Goal: Task Accomplishment & Management: Use online tool/utility

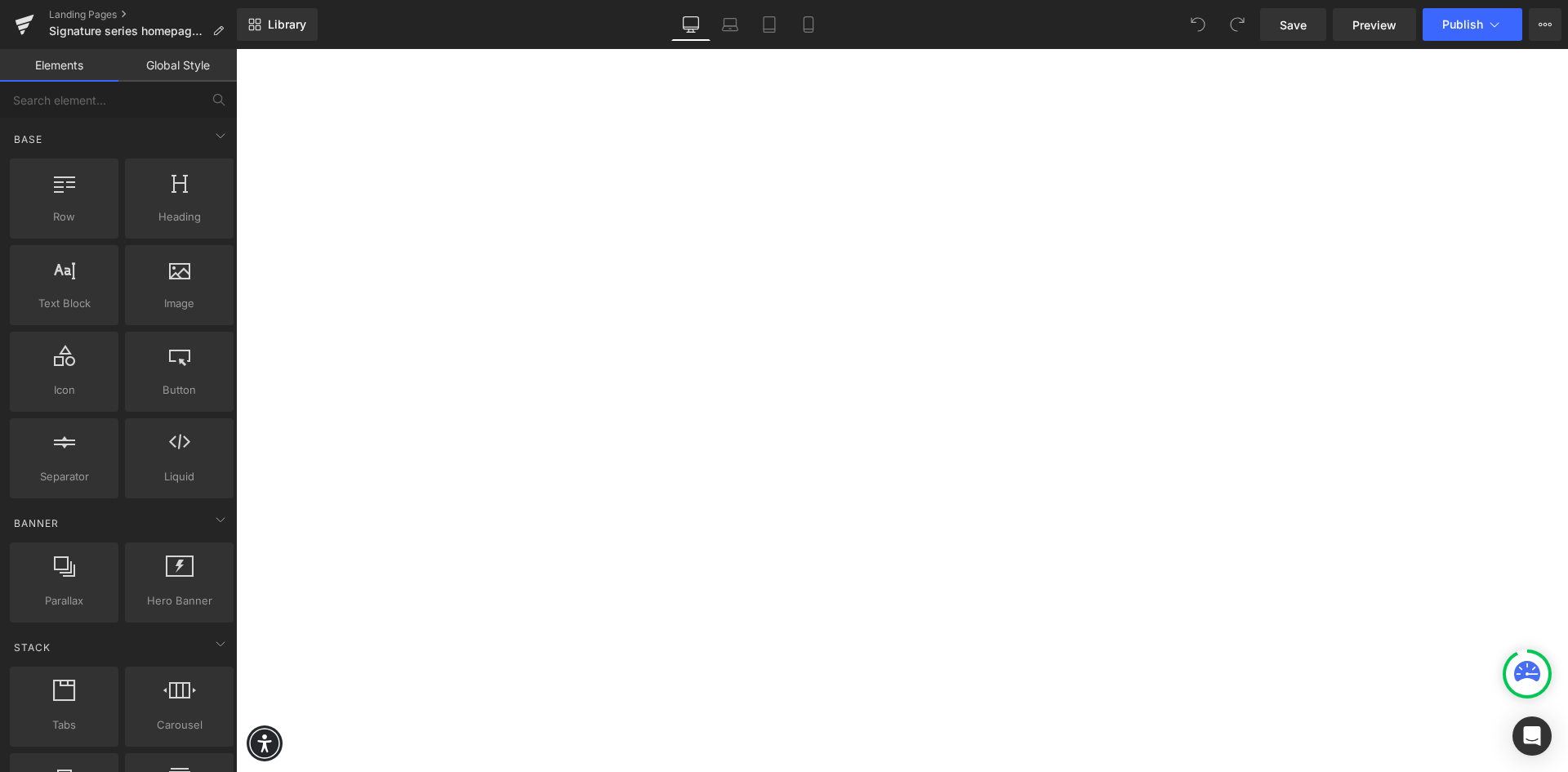
scroll to position [654, 0]
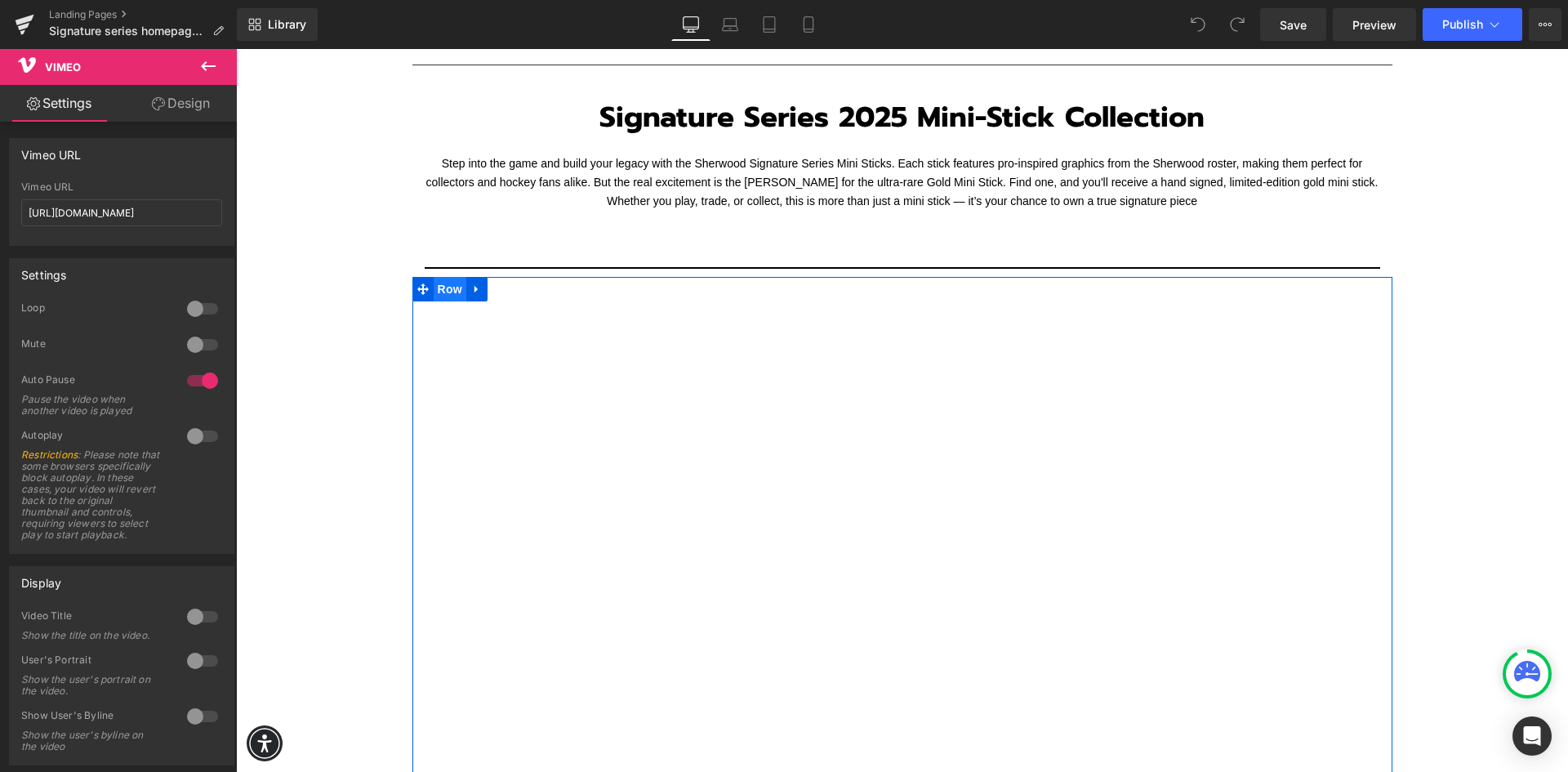
click at [437, 286] on span "Row" at bounding box center [449, 290] width 32 height 25
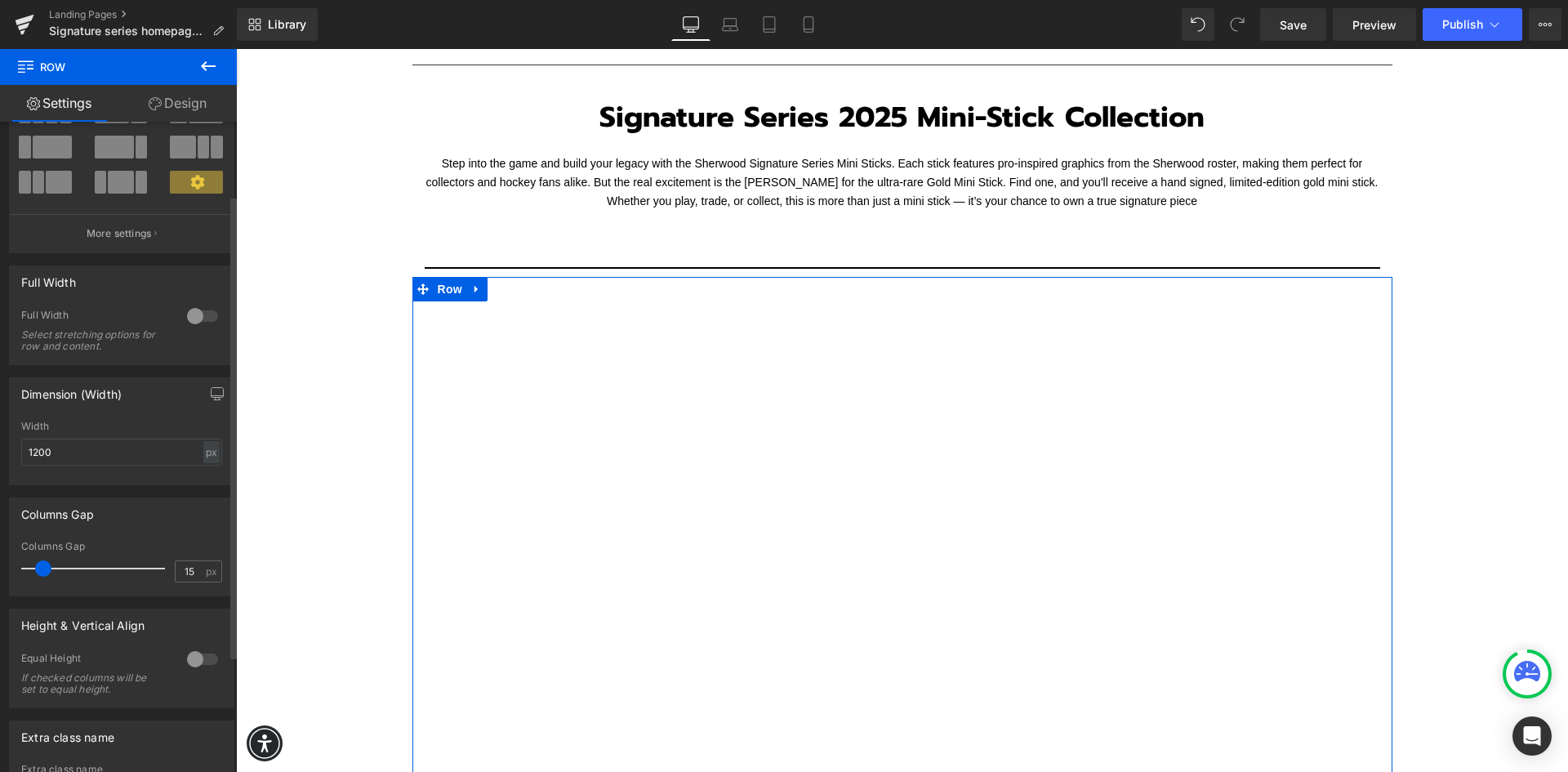
scroll to position [103, 0]
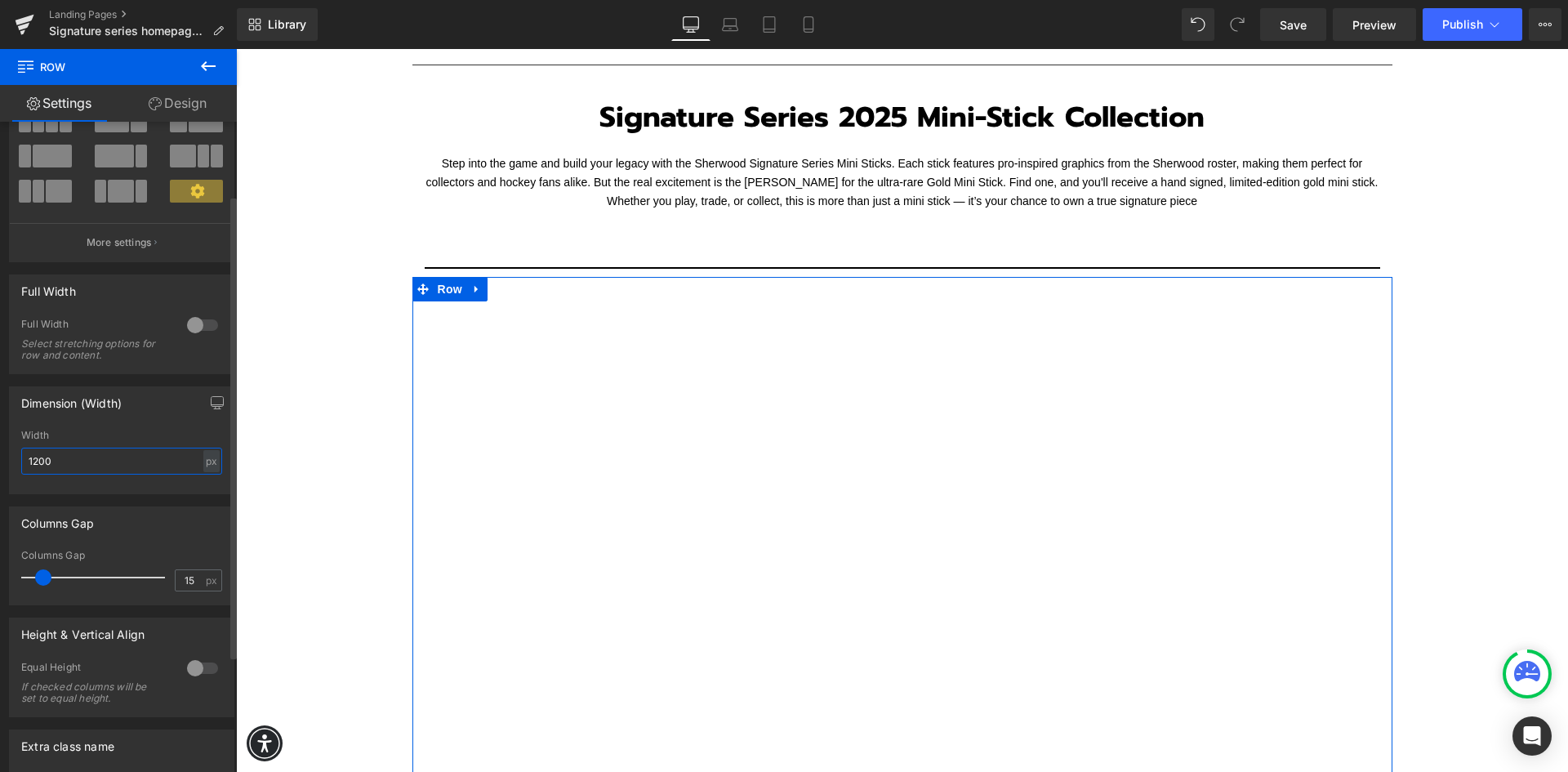
click at [88, 459] on input "1200" at bounding box center [122, 461] width 201 height 27
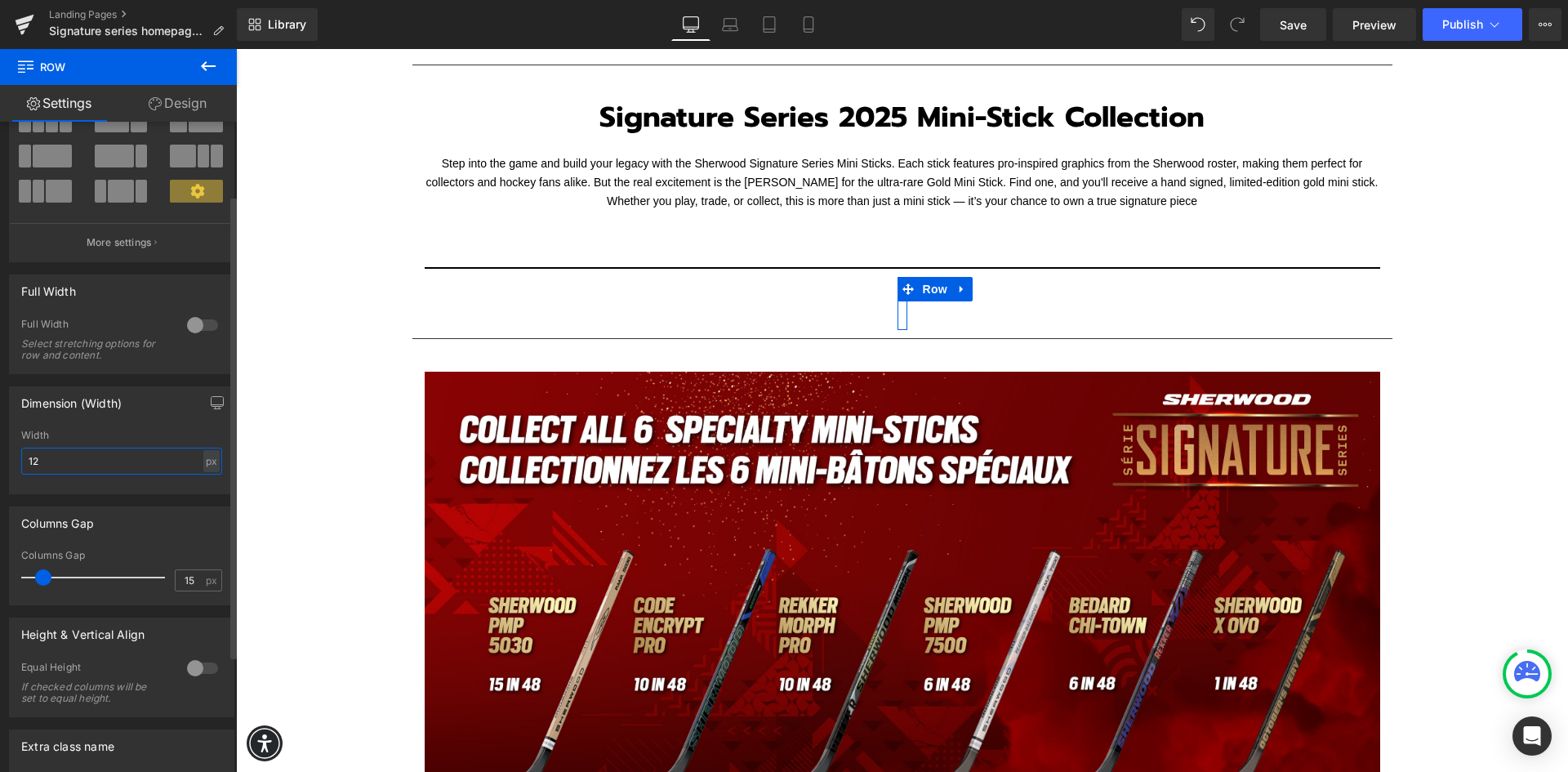
type input "1"
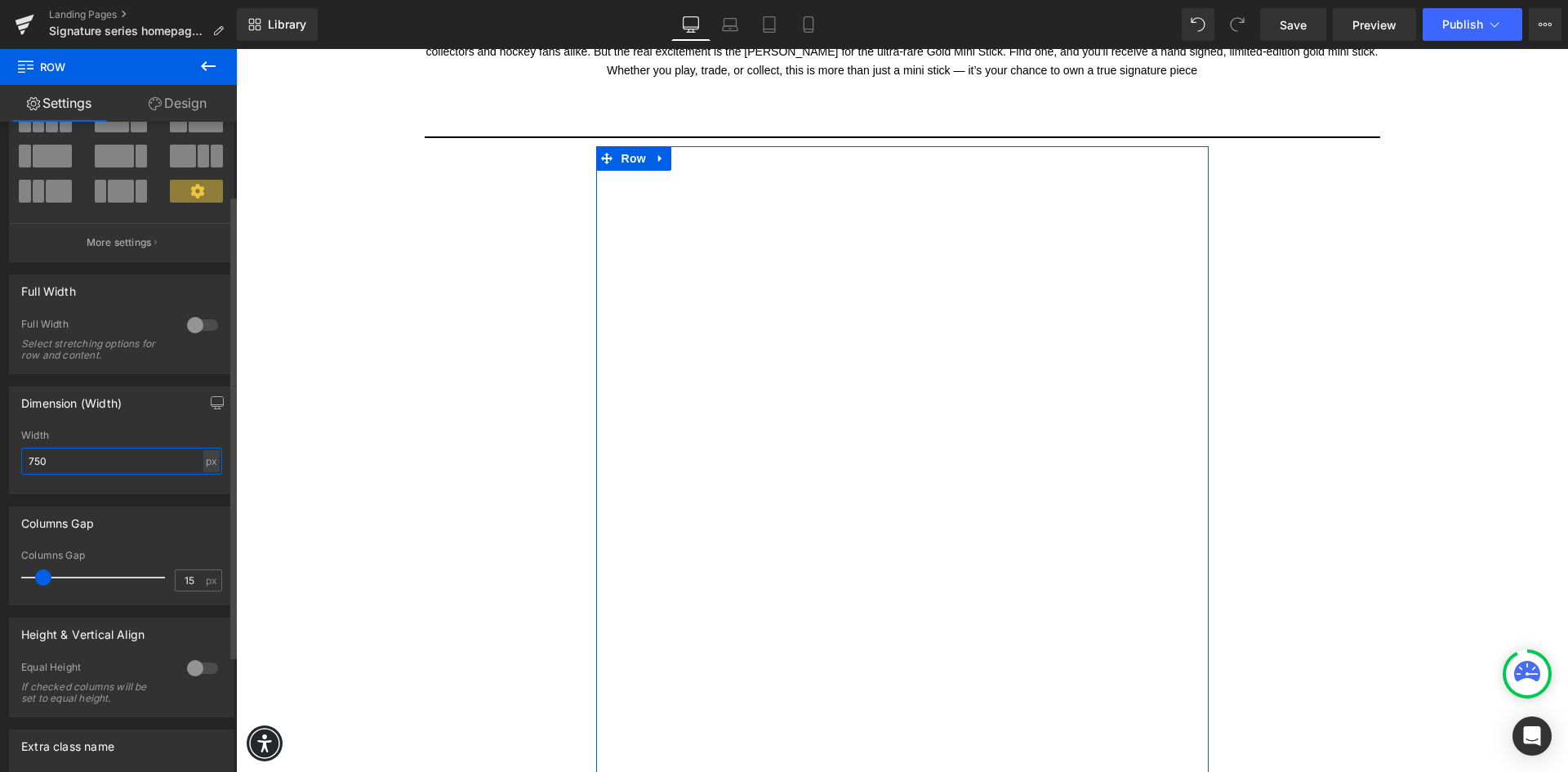
scroll to position [817, 0]
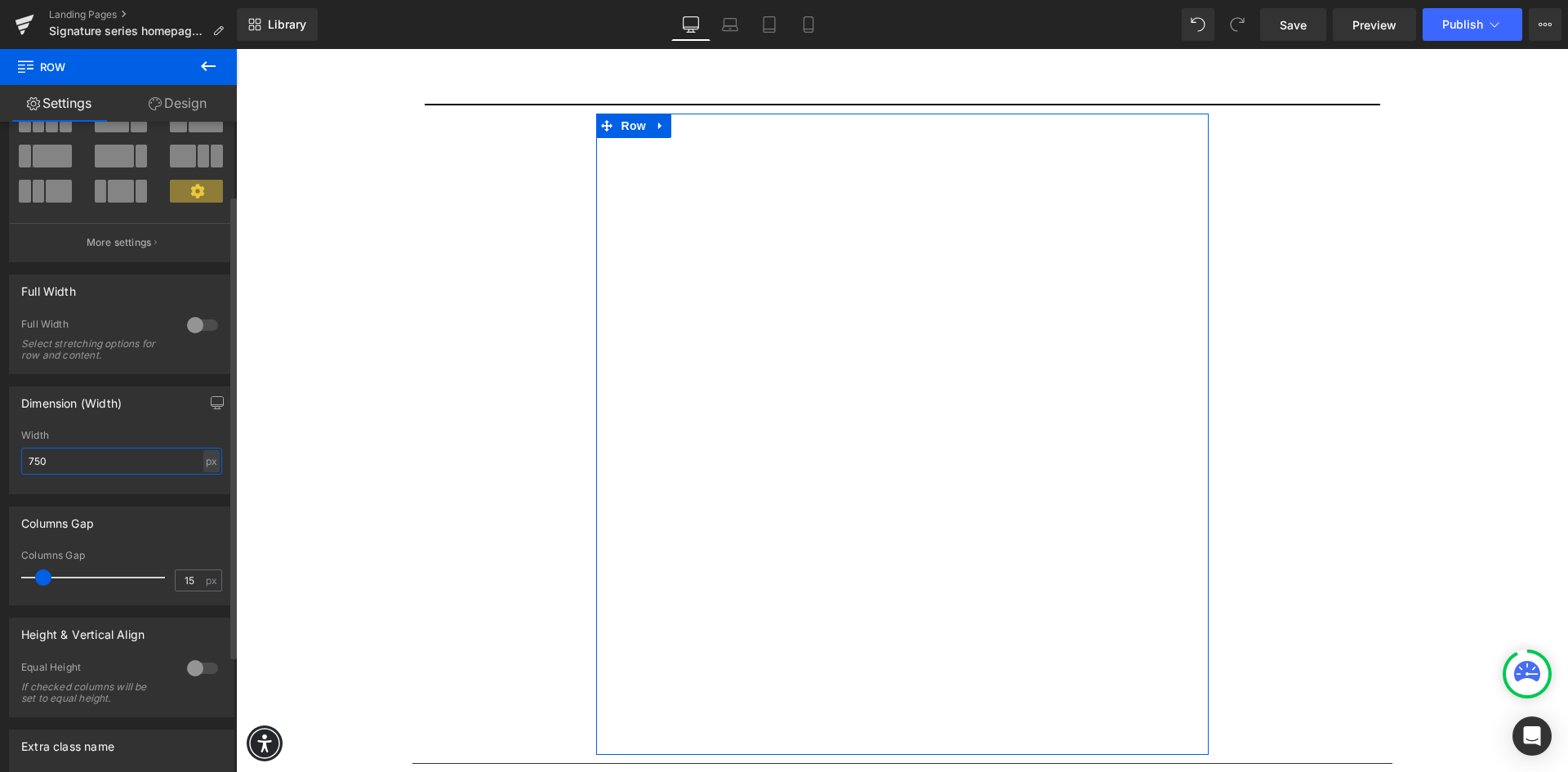
drag, startPoint x: 84, startPoint y: 467, endPoint x: 0, endPoint y: 468, distance: 84.0
click at [0, 468] on div "Dimension (Width) 750px Width 750 px % px" at bounding box center [122, 434] width 244 height 120
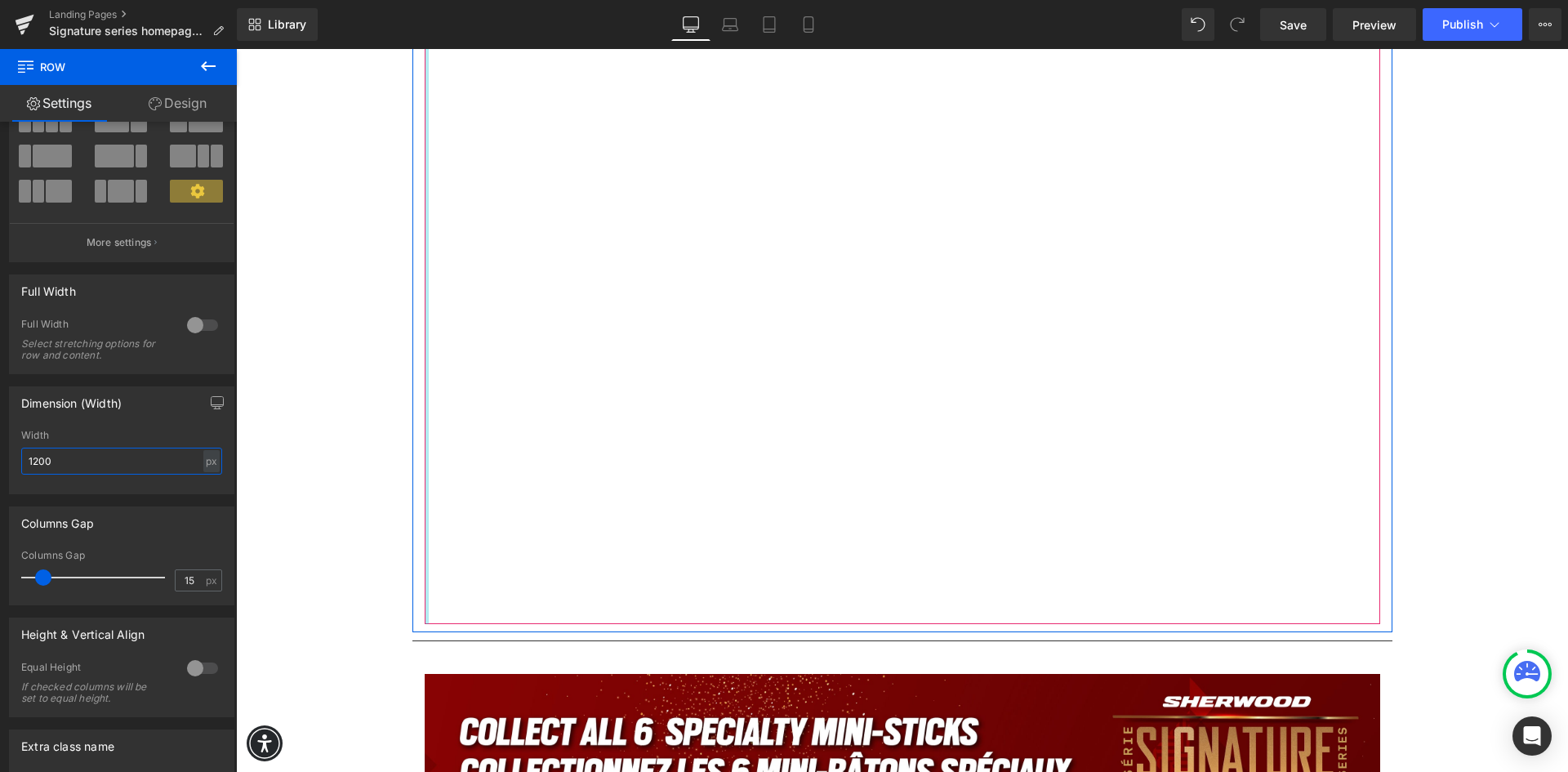
scroll to position [1144, 0]
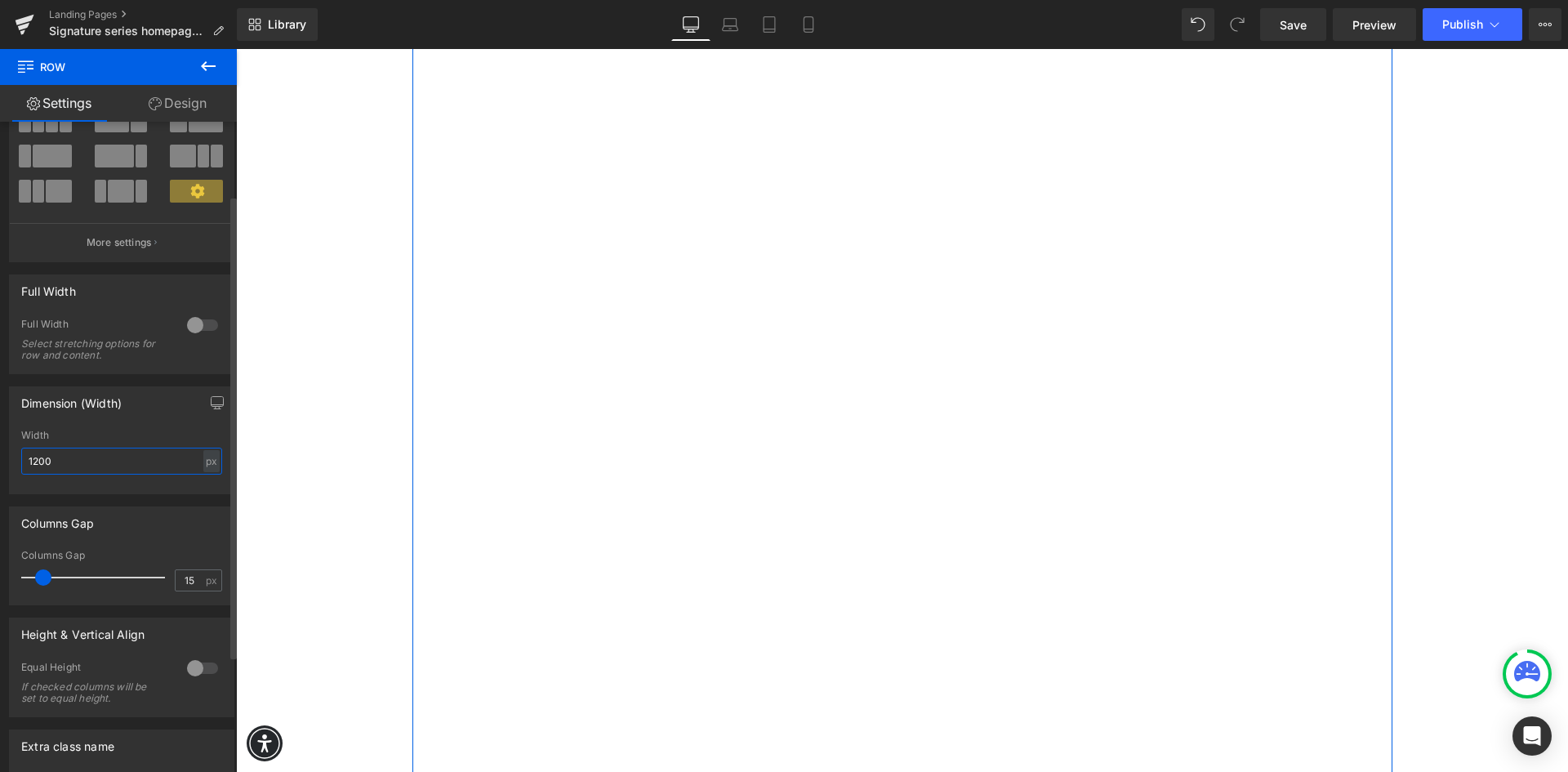
drag, startPoint x: 78, startPoint y: 453, endPoint x: 0, endPoint y: 420, distance: 84.7
click at [13, 452] on div "1200px Width 1200 px % px" at bounding box center [122, 461] width 224 height 64
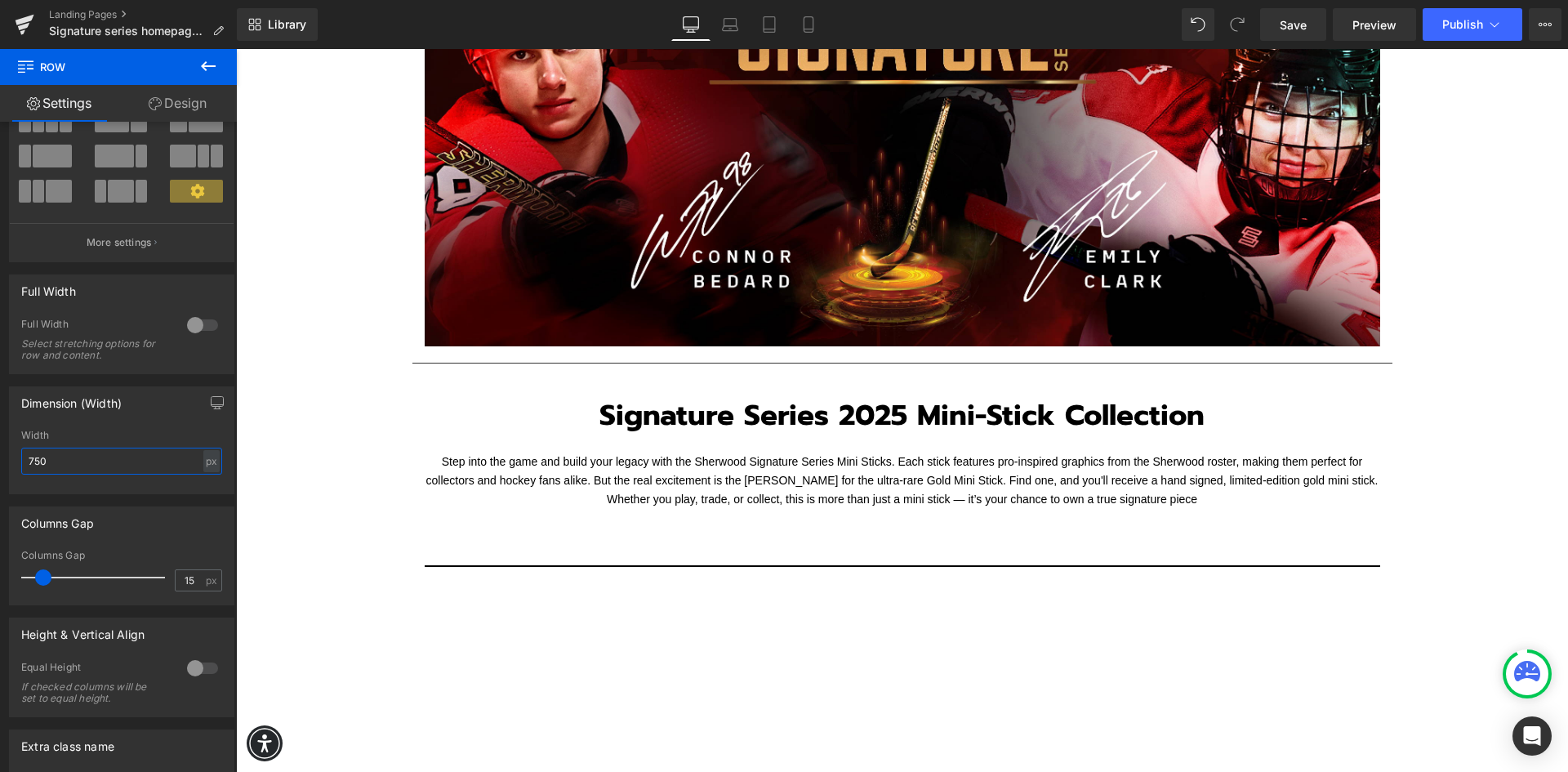
scroll to position [163, 0]
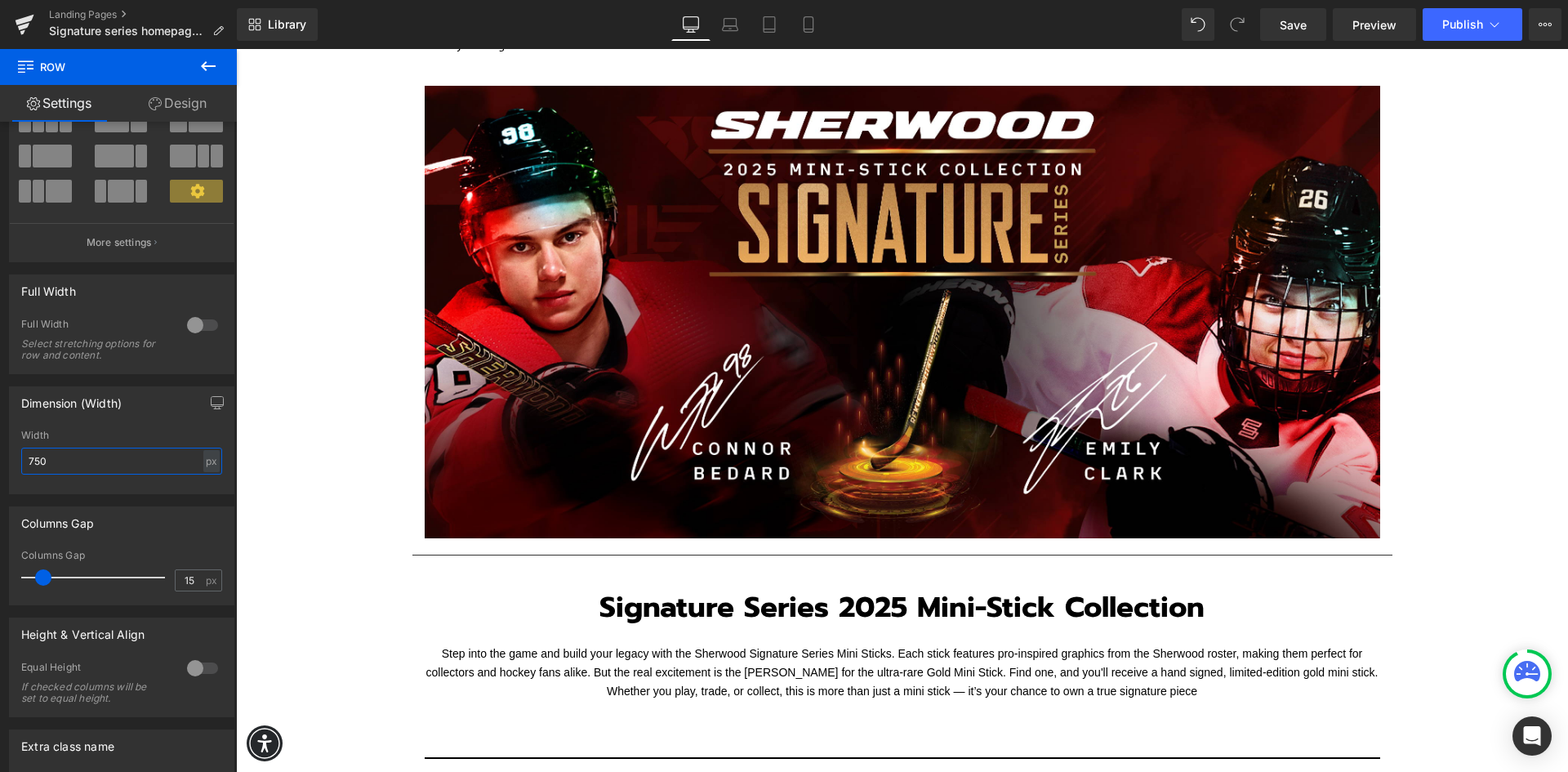
type input "750"
click at [205, 64] on icon at bounding box center [208, 66] width 15 height 10
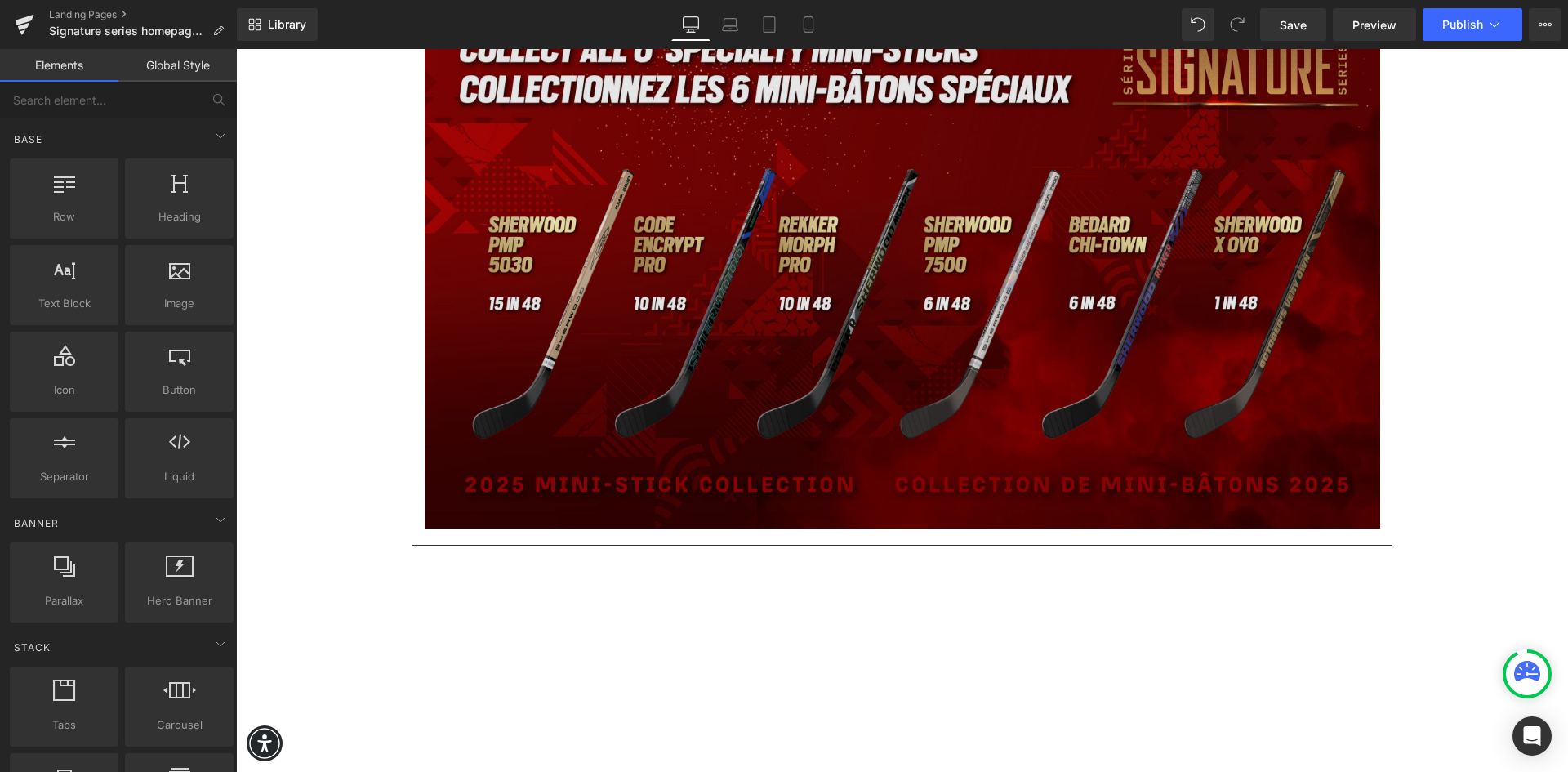
scroll to position [1879, 0]
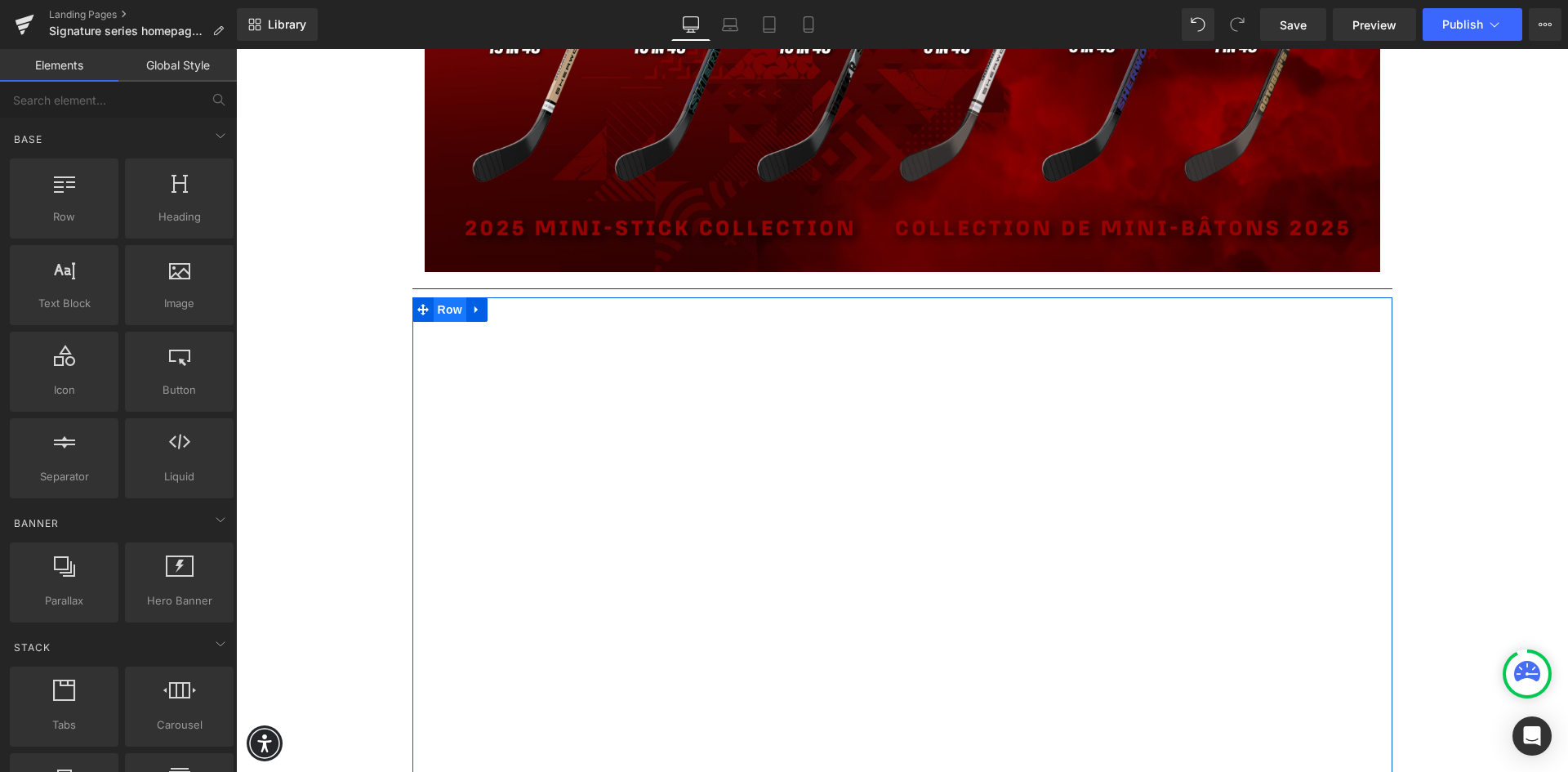
click at [433, 308] on span "Row" at bounding box center [449, 309] width 32 height 25
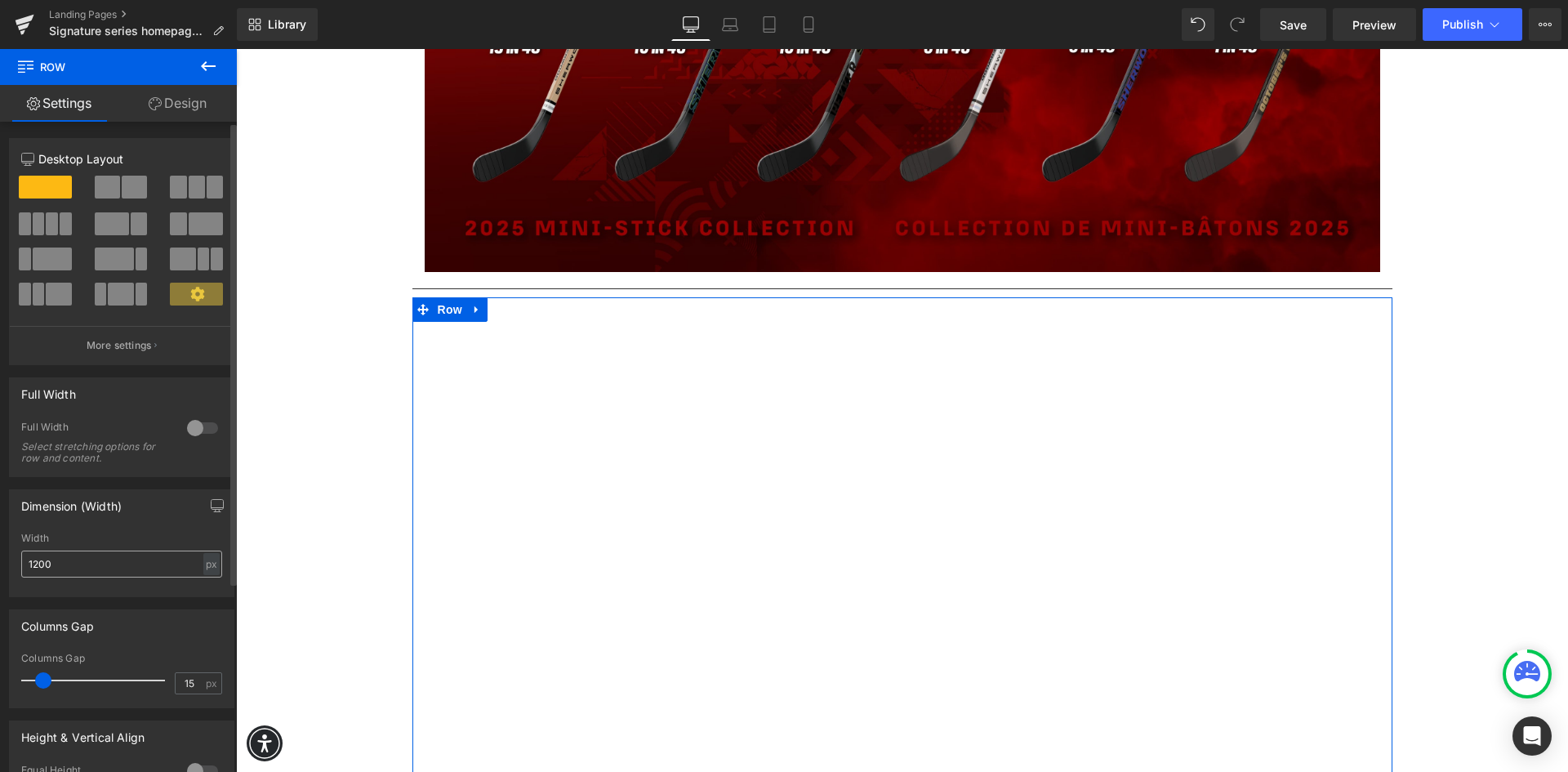
drag, startPoint x: 82, startPoint y: 549, endPoint x: 52, endPoint y: 552, distance: 30.1
click at [52, 552] on div "Width 1200 px % px" at bounding box center [122, 564] width 201 height 64
drag, startPoint x: 73, startPoint y: 559, endPoint x: 0, endPoint y: 564, distance: 73.2
click at [2, 561] on div "Dimension (Width) 1200px Width 1200 px % px" at bounding box center [122, 537] width 244 height 120
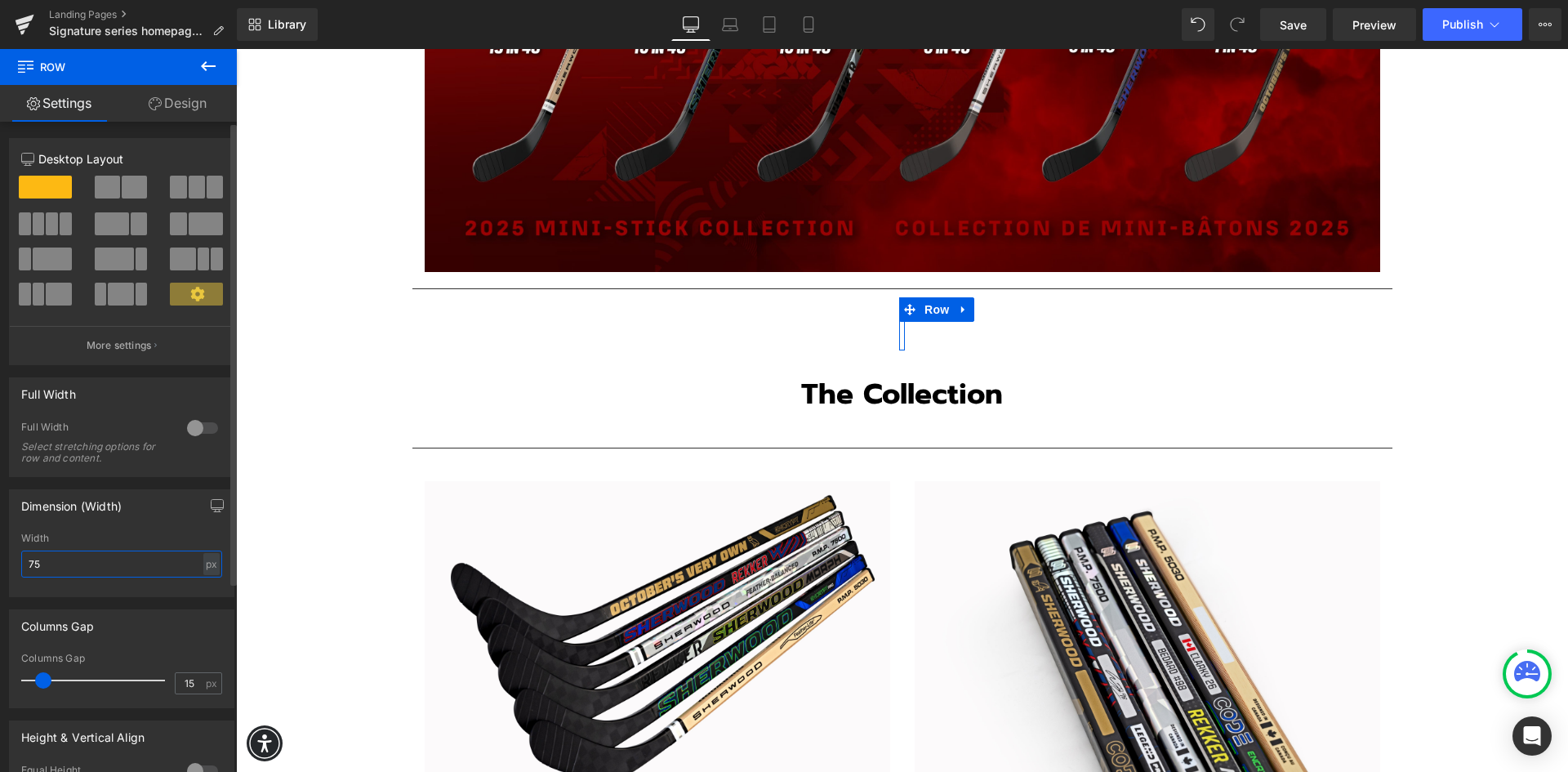
type input "750"
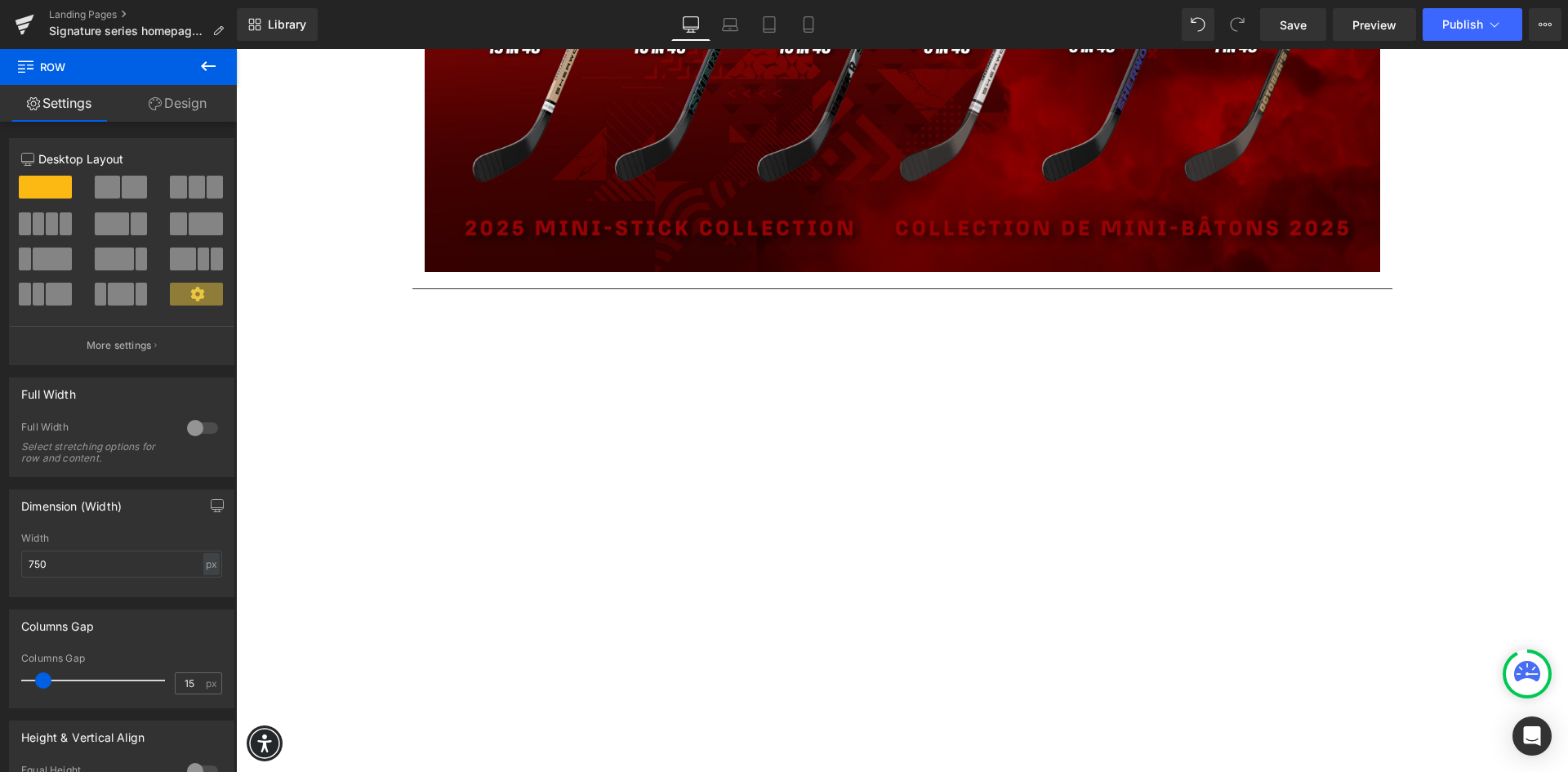
click at [419, 426] on div "Text Block Important Notice – Sherwood Signature Series Mini Stick Program Sher…" at bounding box center [901, 95] width 1331 height 3709
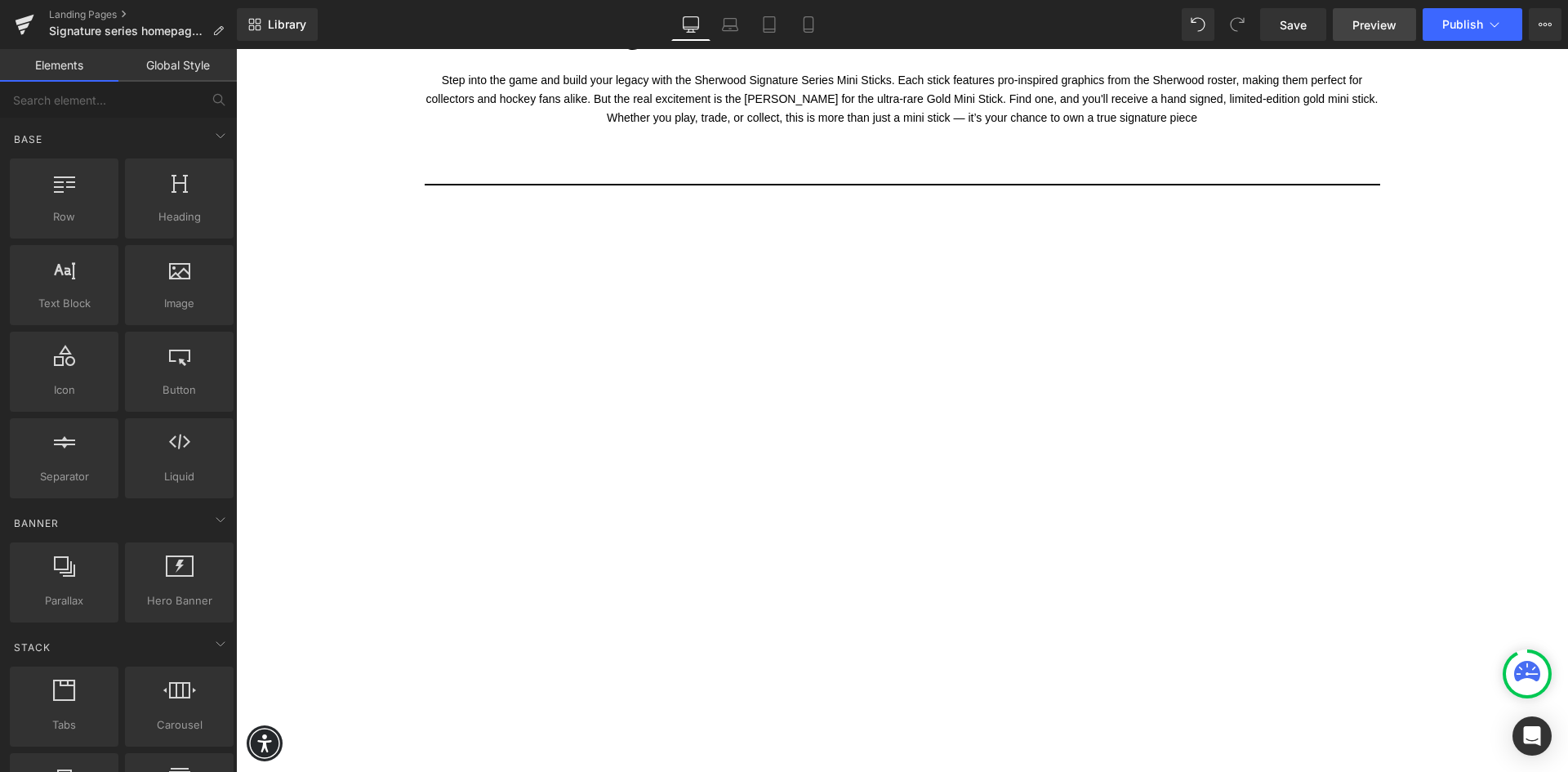
scroll to position [736, 0]
click at [1378, 24] on span "Preview" at bounding box center [1374, 25] width 44 height 17
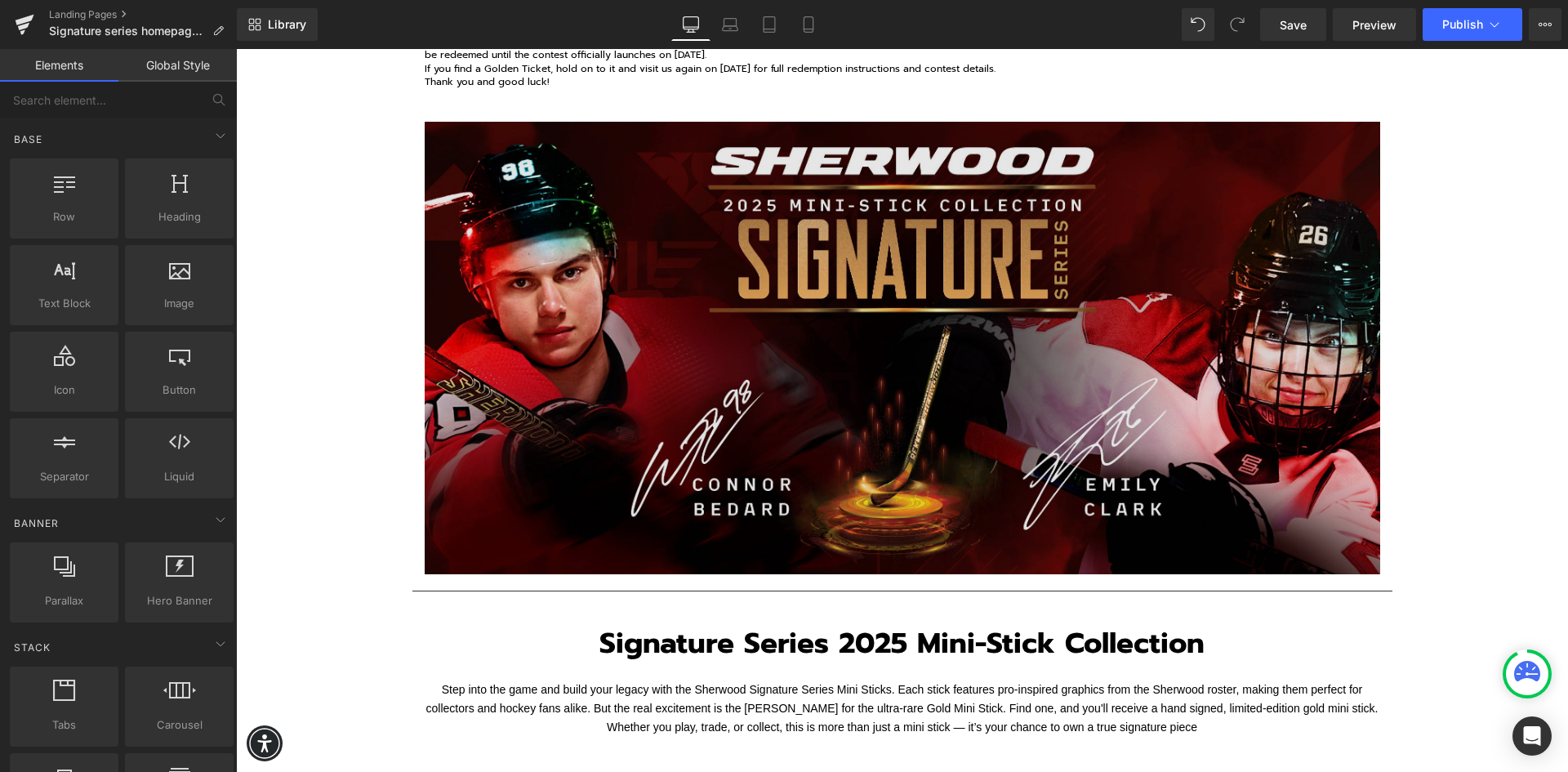
scroll to position [0, 0]
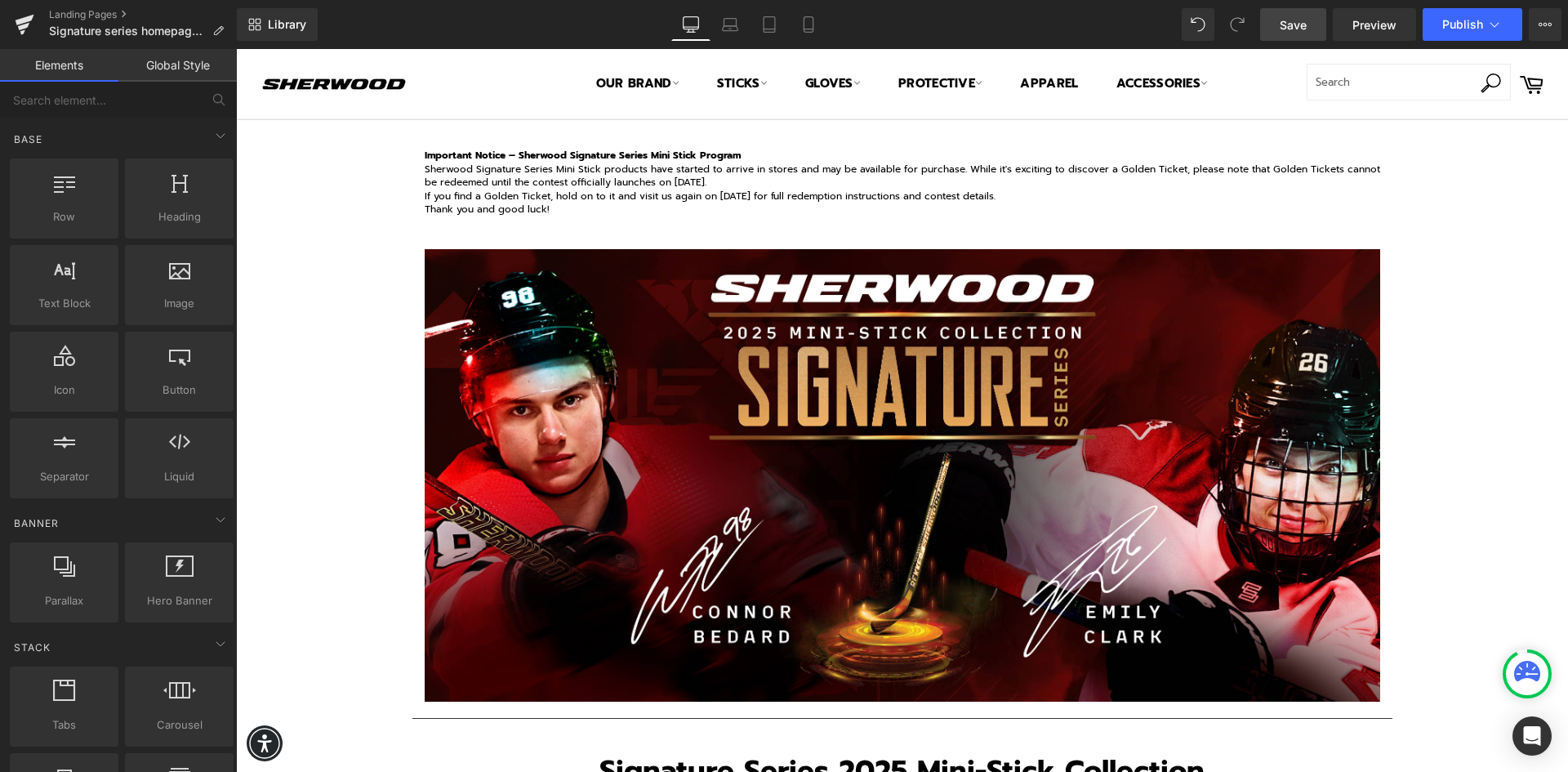
click at [1303, 28] on span "Save" at bounding box center [1293, 25] width 27 height 17
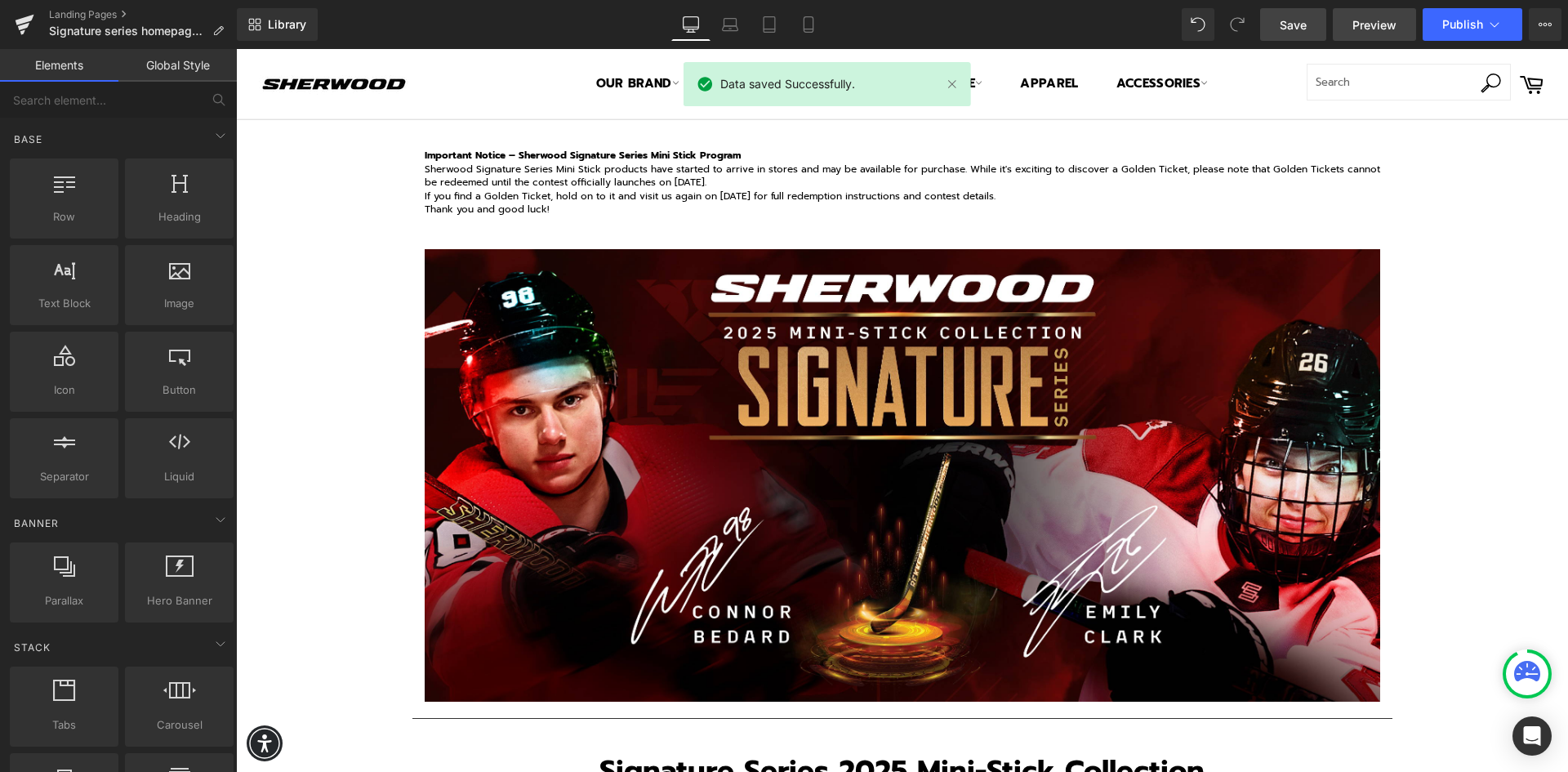
click at [1374, 22] on span "Preview" at bounding box center [1374, 25] width 44 height 17
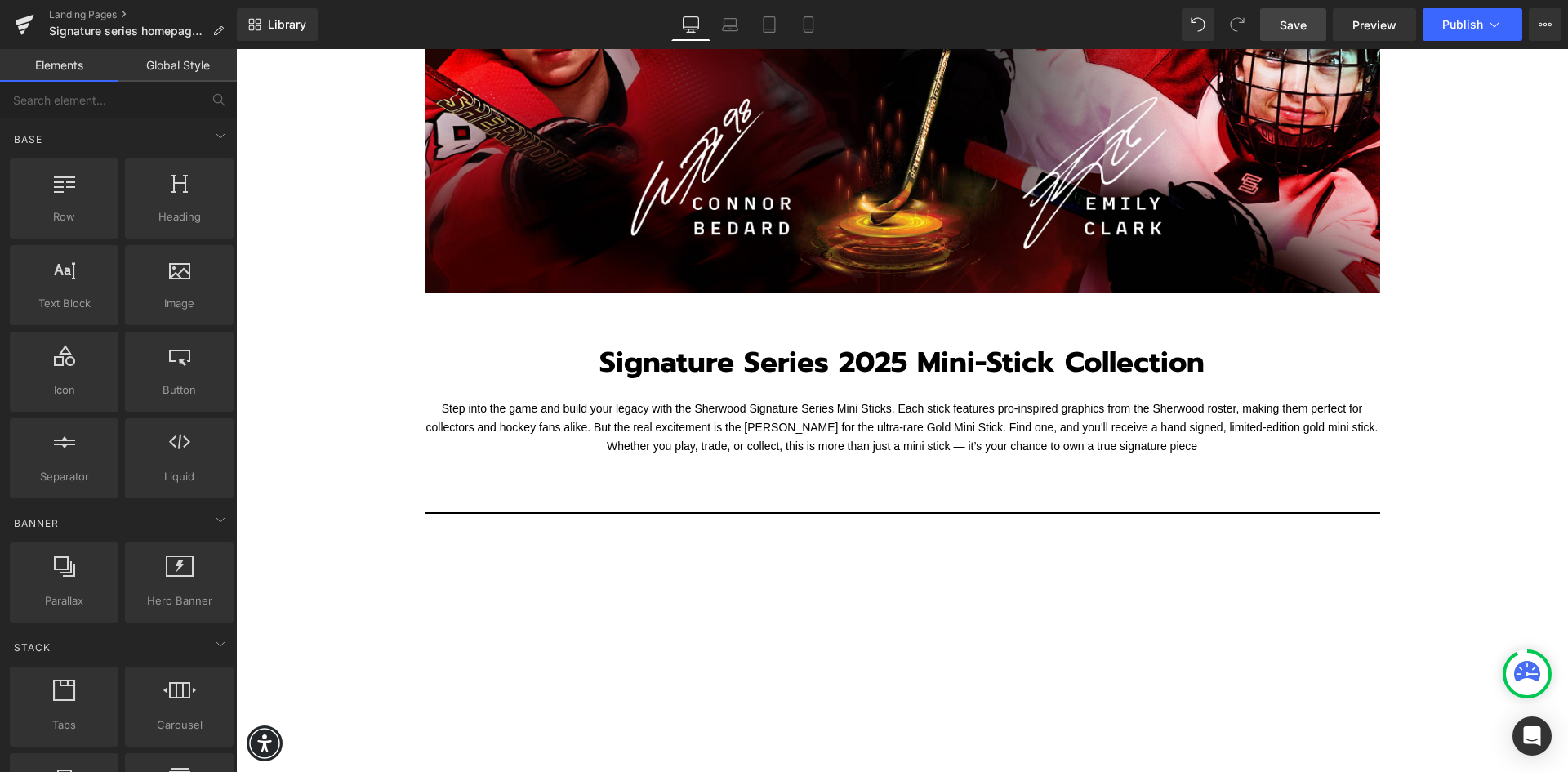
scroll to position [736, 0]
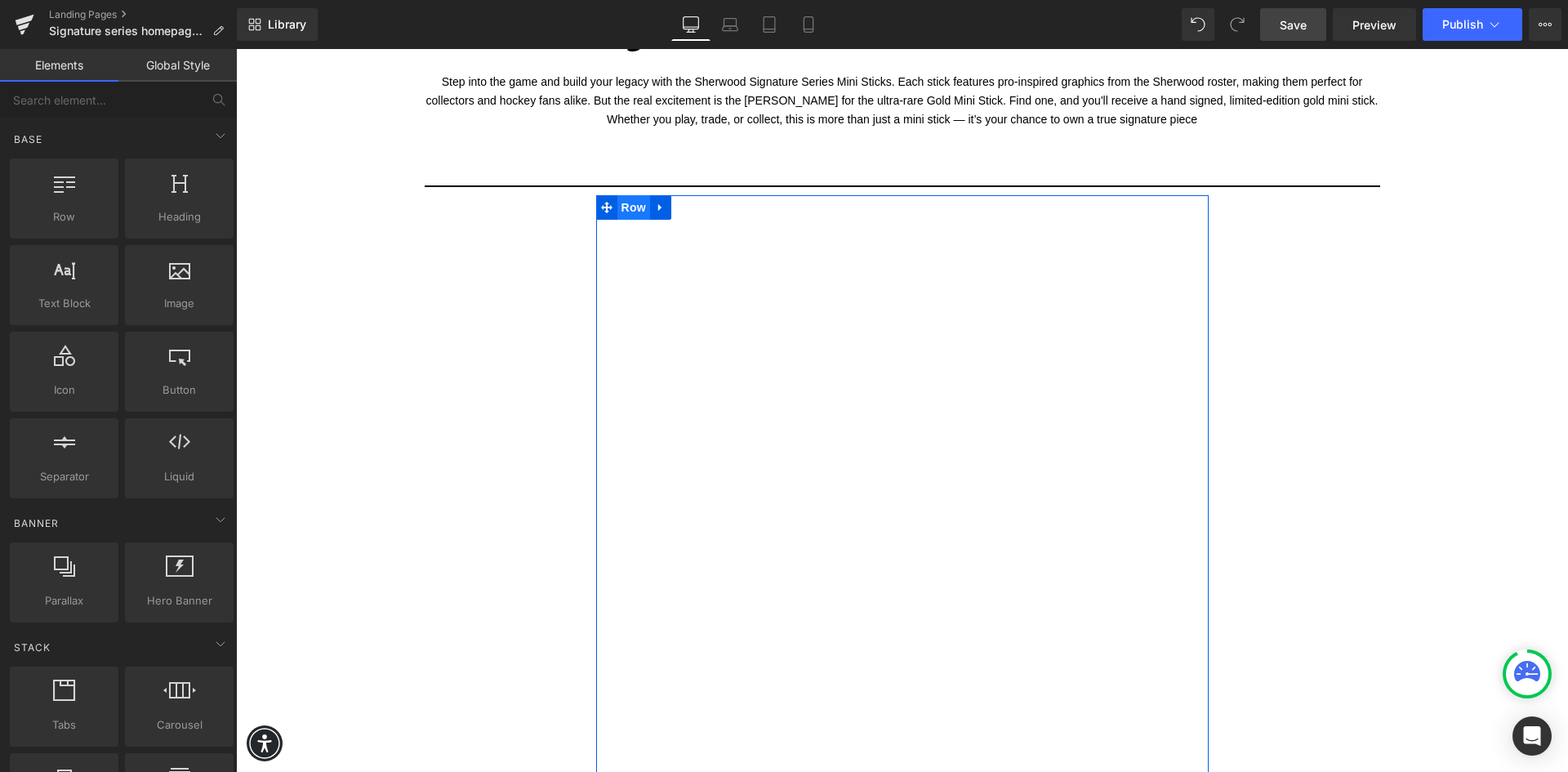
click at [619, 205] on span "Row" at bounding box center [633, 208] width 32 height 25
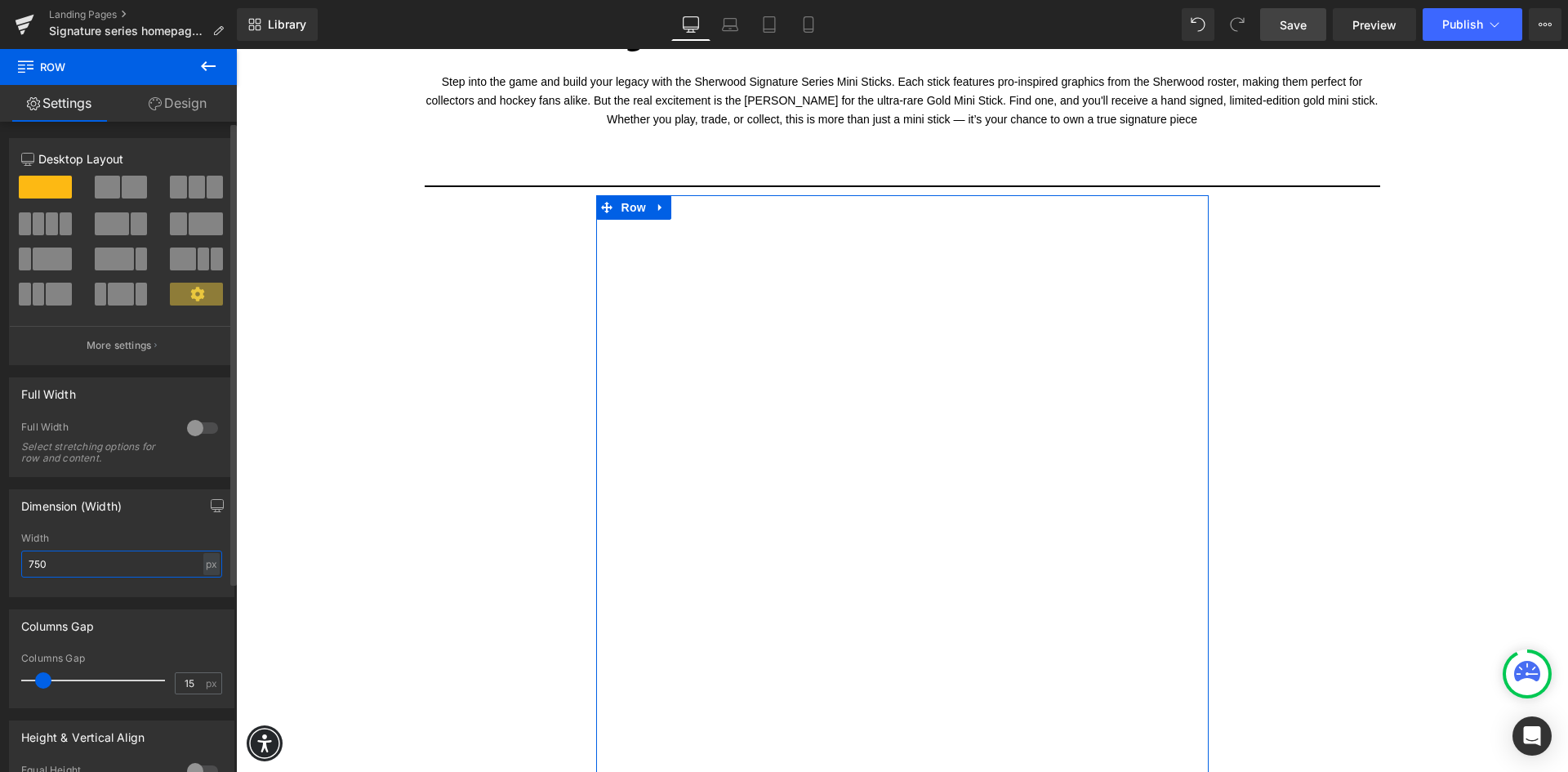
drag, startPoint x: 69, startPoint y: 568, endPoint x: 4, endPoint y: 569, distance: 65.0
click at [8, 569] on div "Dimension (Width) 750px Width 750 px % px" at bounding box center [122, 537] width 244 height 120
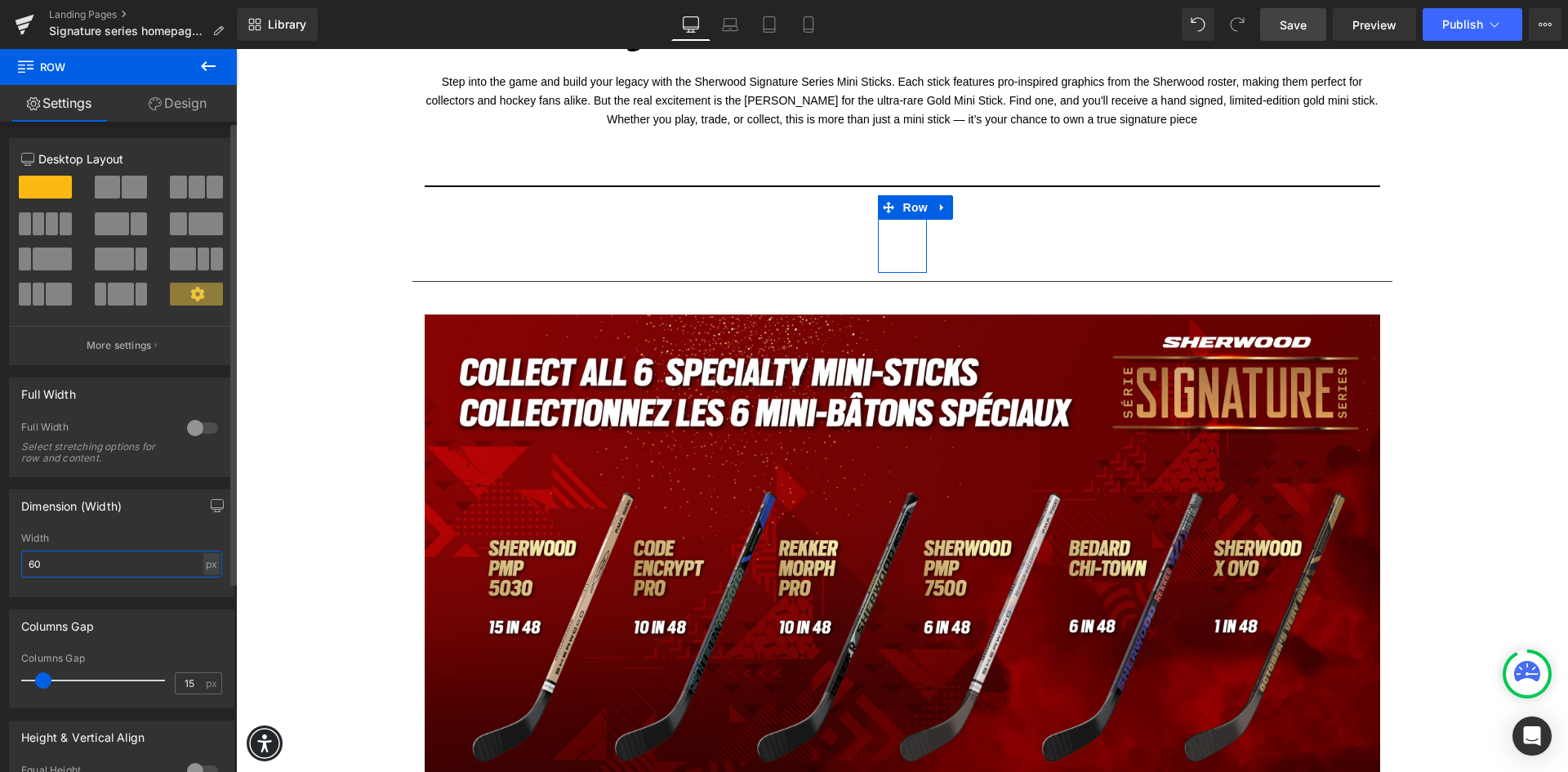
type input "600"
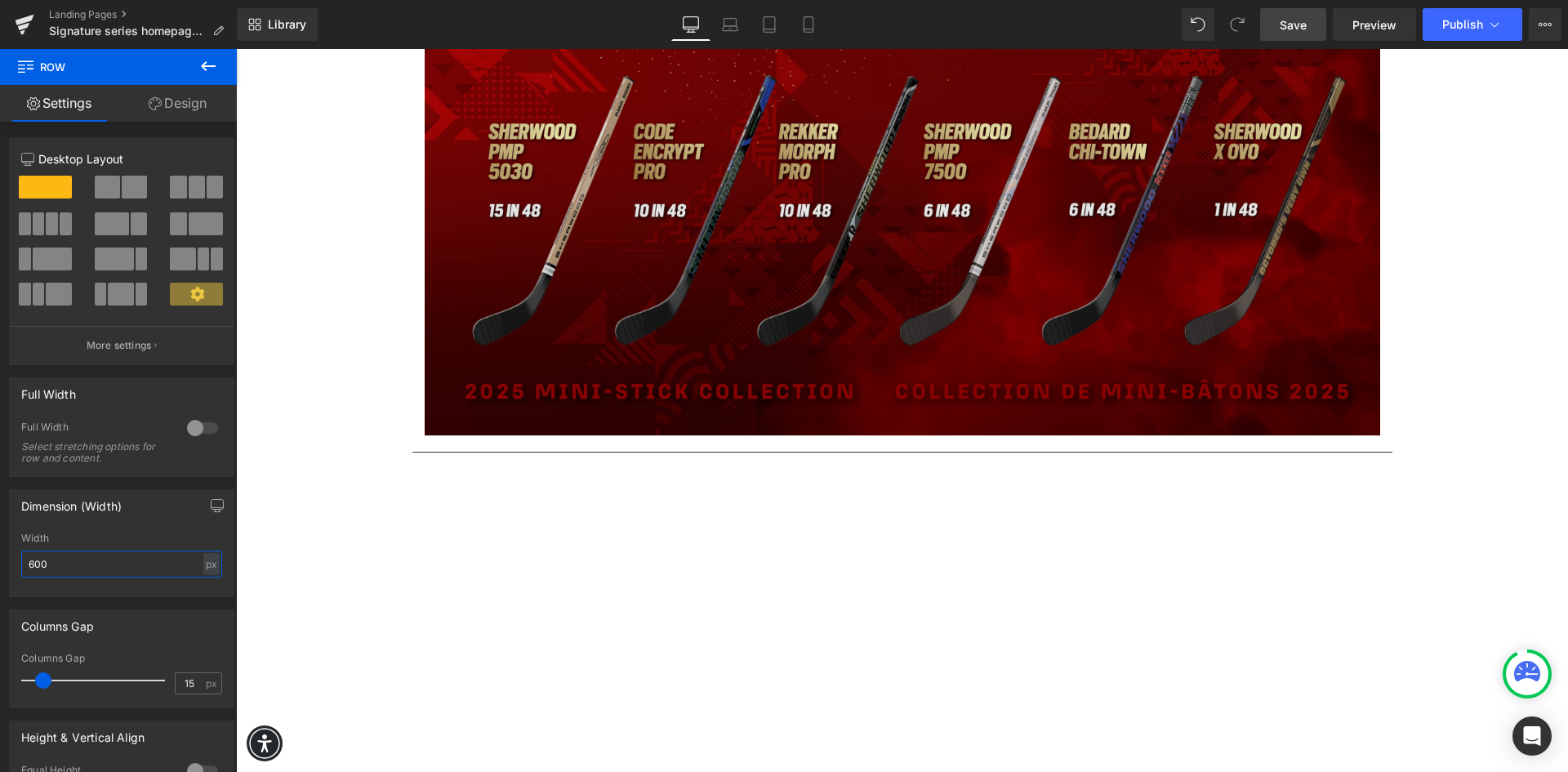
scroll to position [1715, 0]
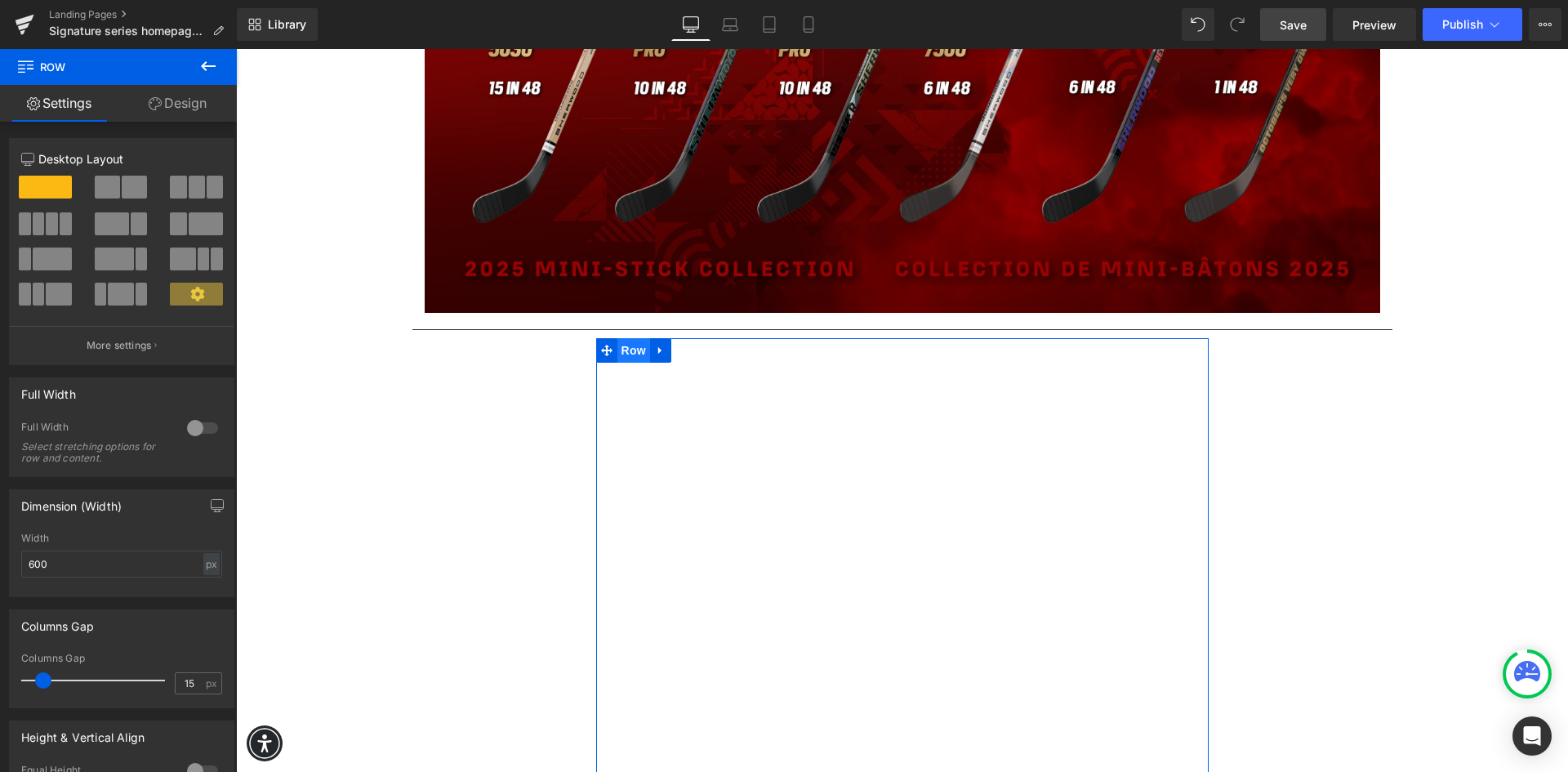
click at [624, 348] on span "Row" at bounding box center [633, 351] width 32 height 25
click at [63, 557] on input "750" at bounding box center [122, 563] width 201 height 27
type input "7"
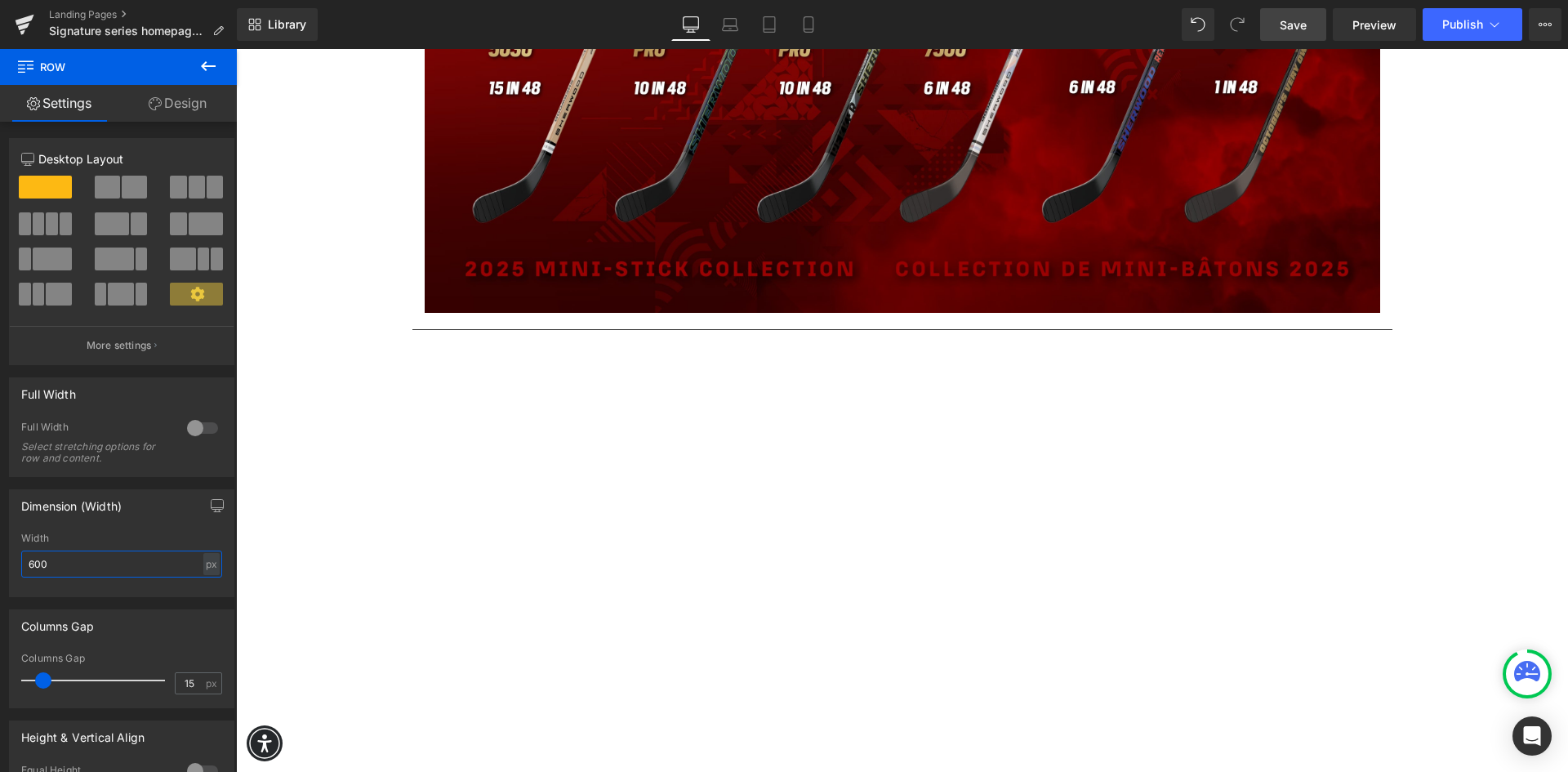
type input "600"
click at [1302, 28] on span "Save" at bounding box center [1293, 25] width 27 height 17
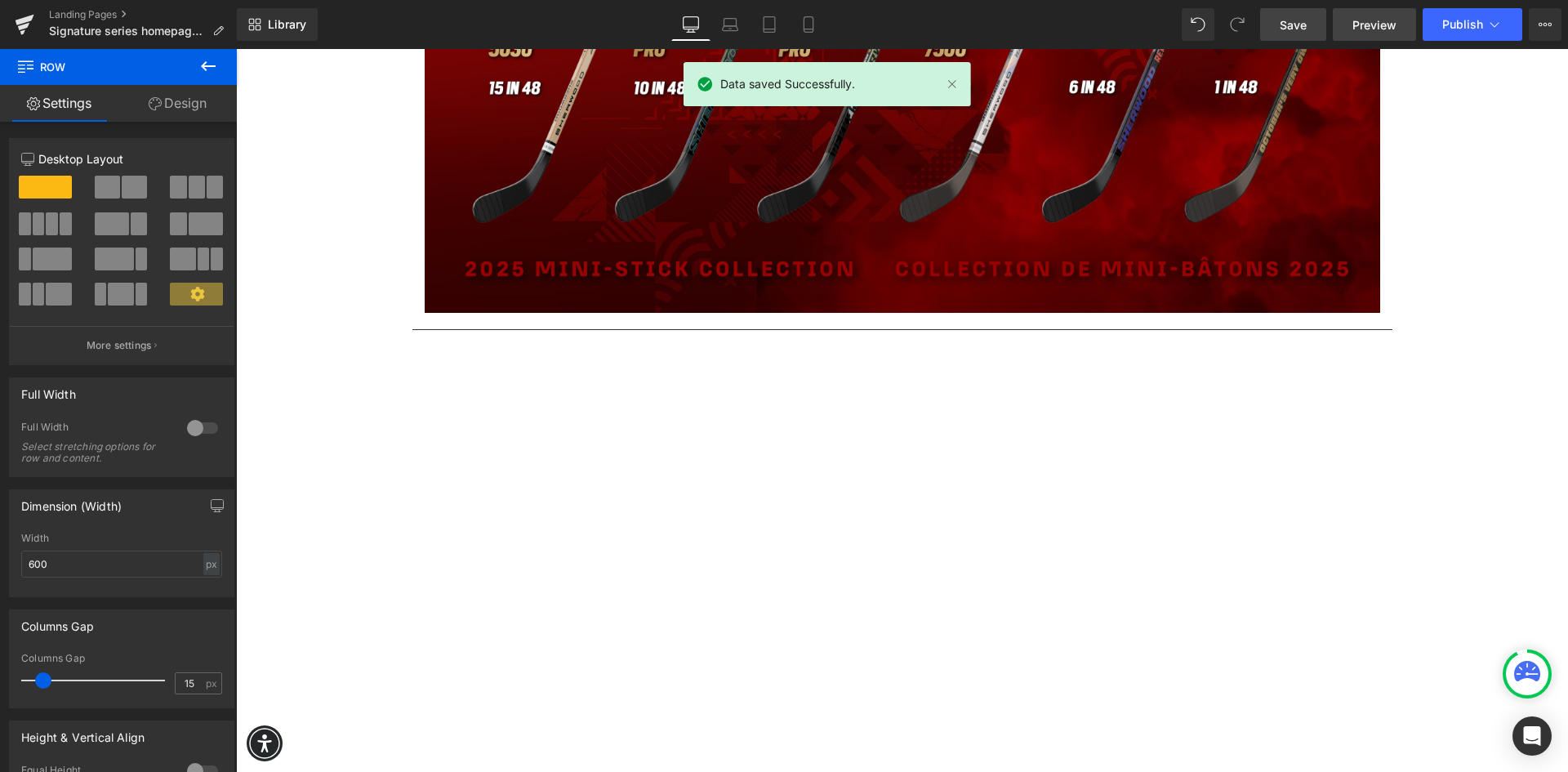
click at [1379, 25] on span "Preview" at bounding box center [1374, 25] width 44 height 17
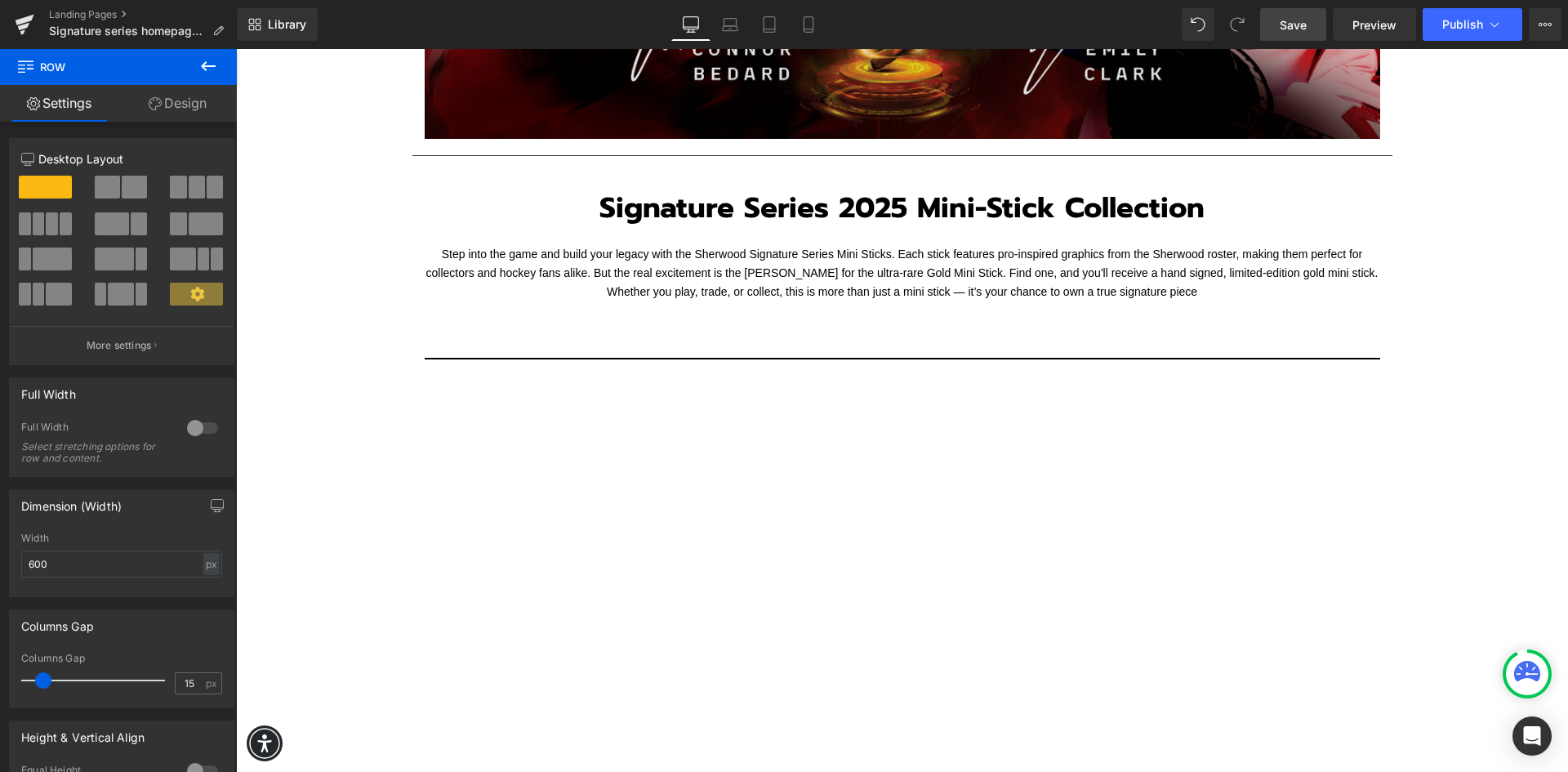
scroll to position [409, 0]
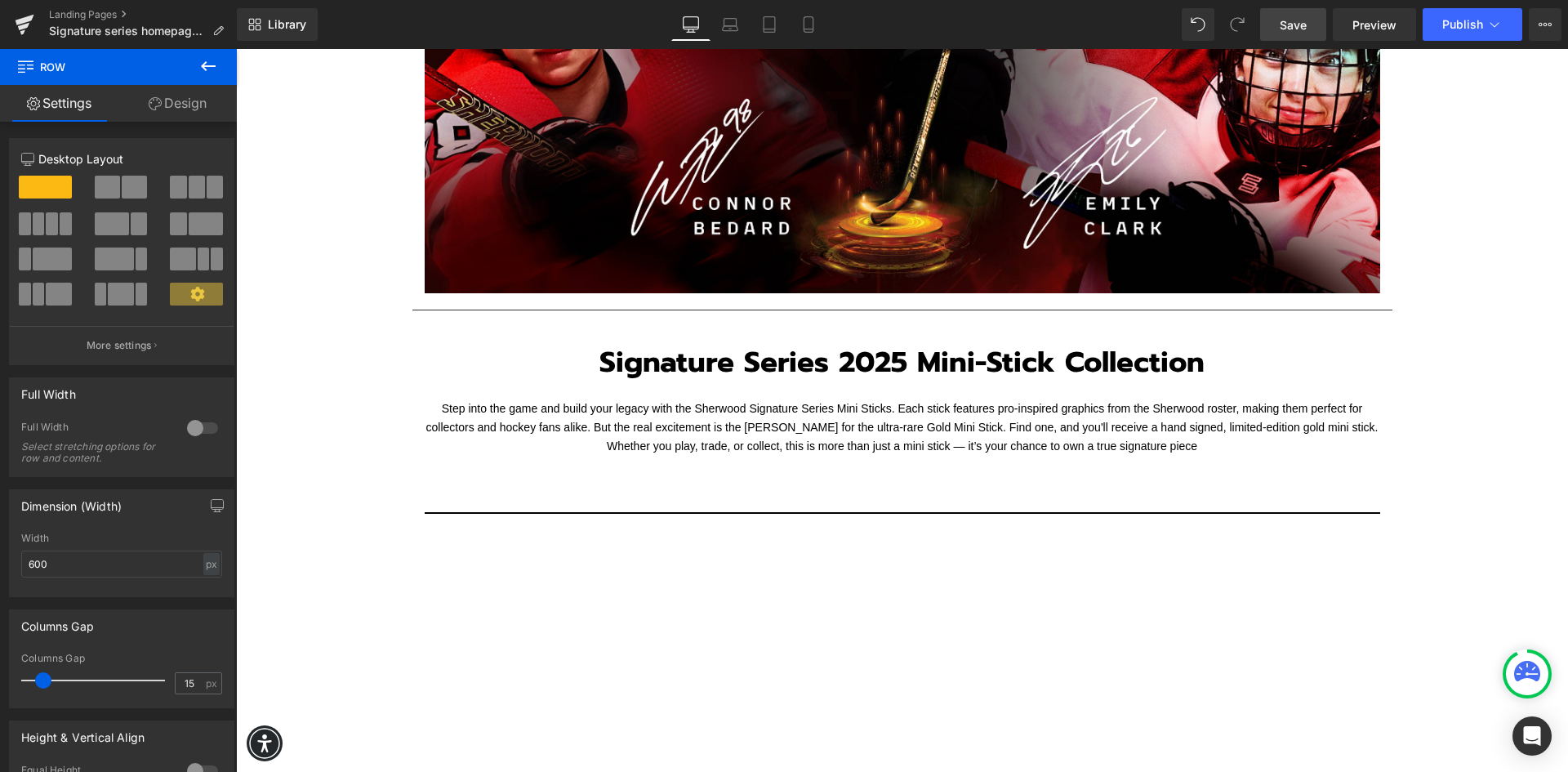
click at [1296, 24] on span "Save" at bounding box center [1293, 25] width 27 height 17
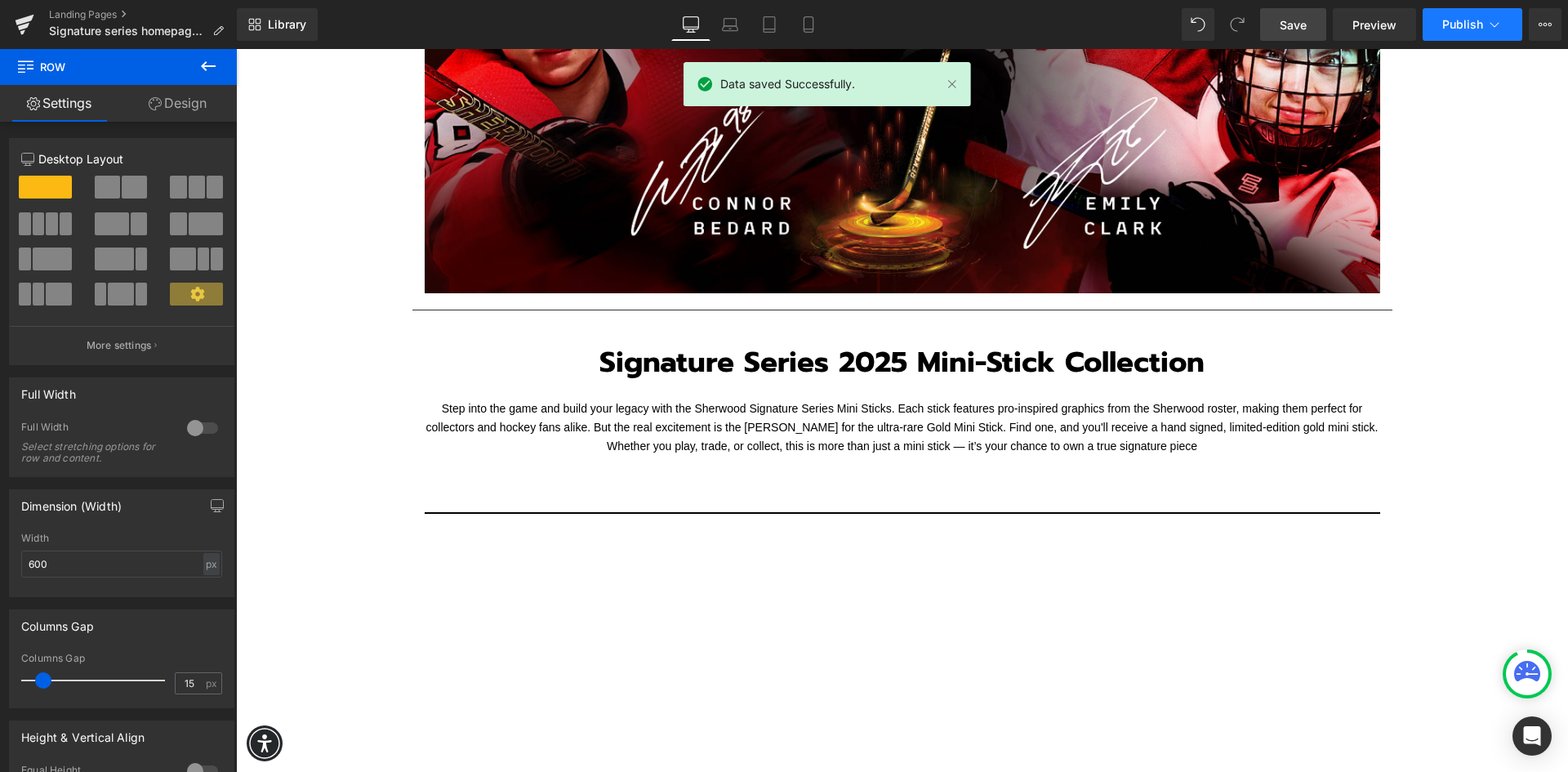
click at [1468, 24] on span "Publish" at bounding box center [1462, 25] width 41 height 13
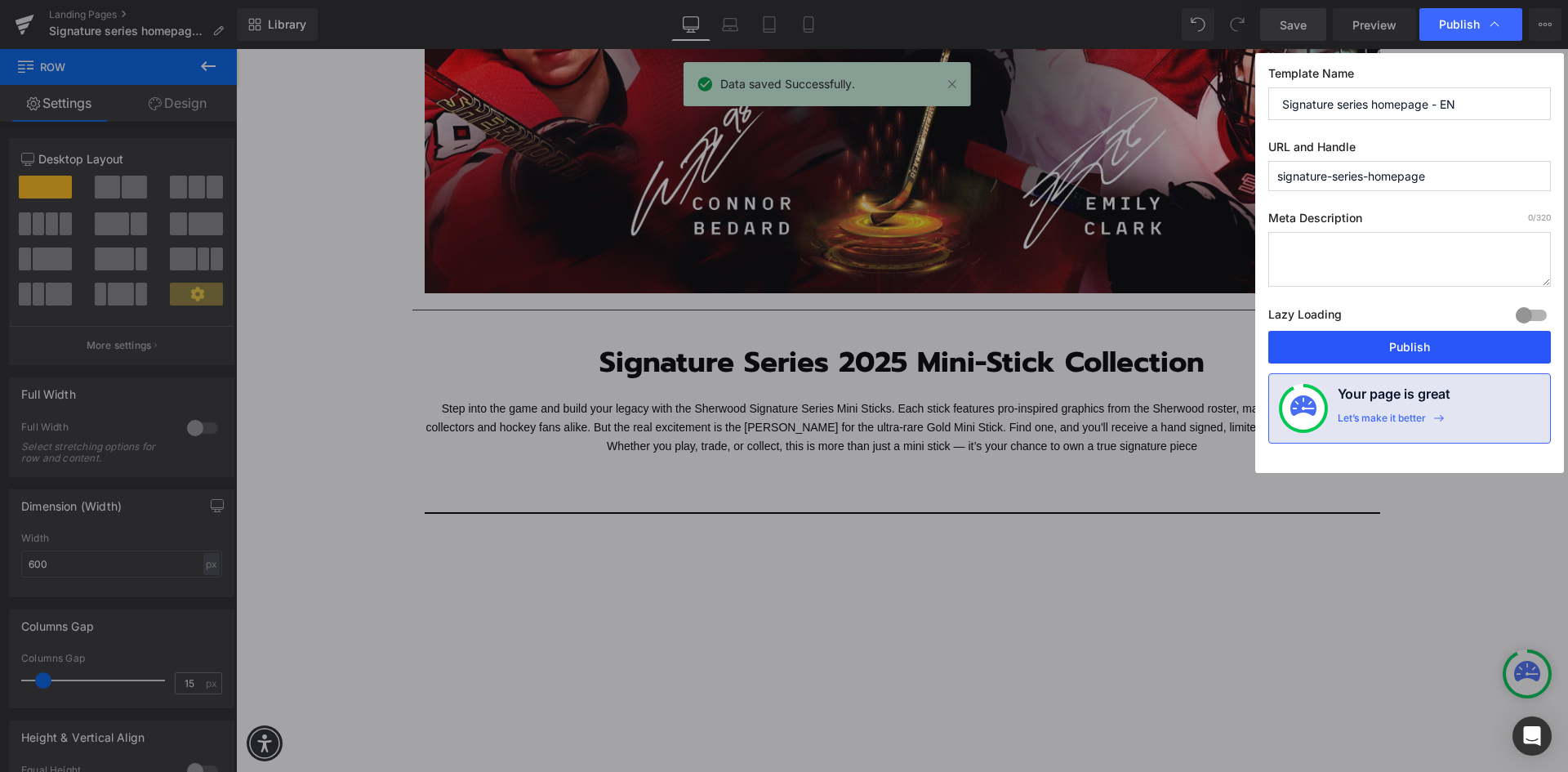
click at [1399, 345] on button "Publish" at bounding box center [1409, 347] width 283 height 32
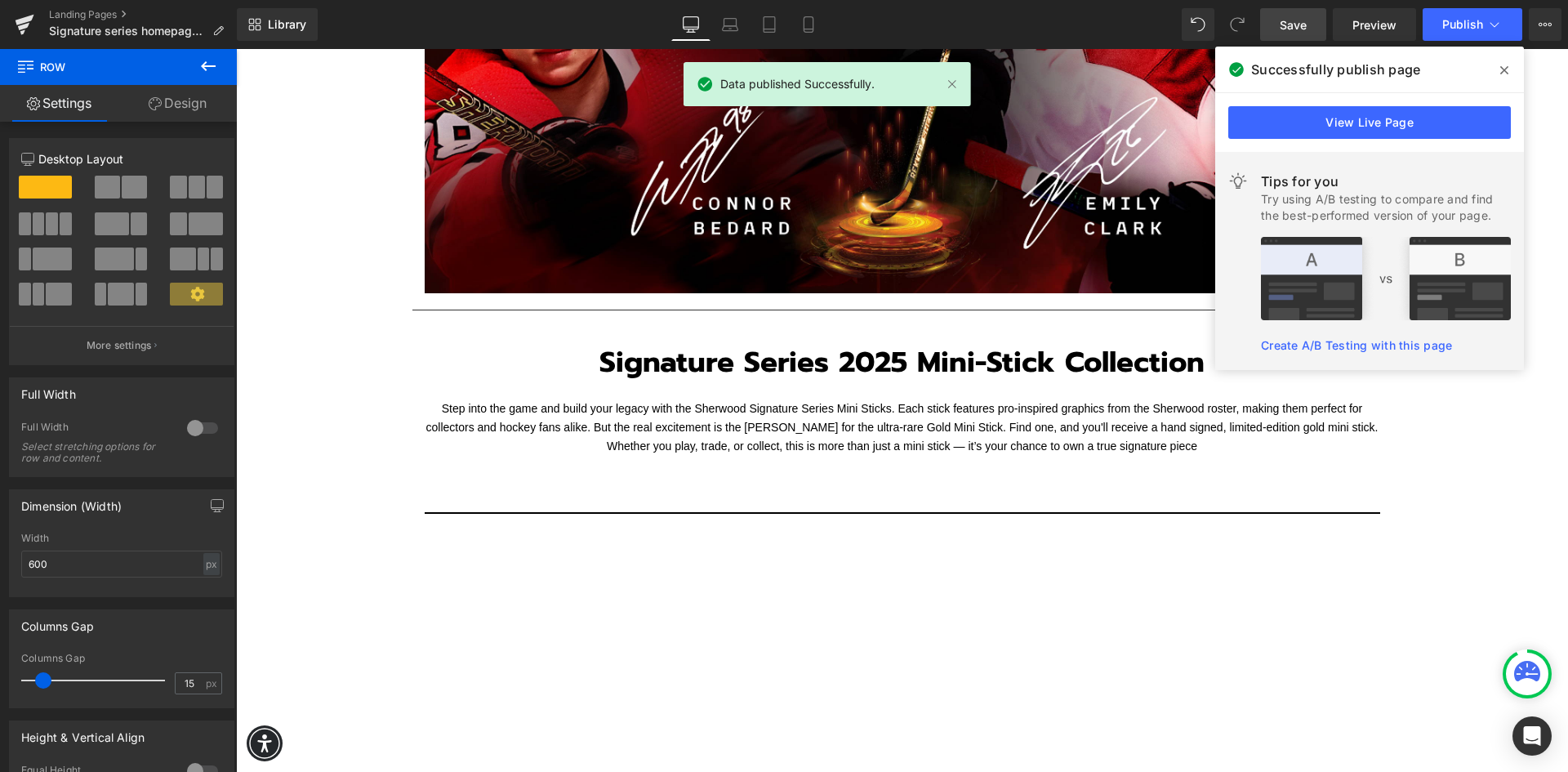
drag, startPoint x: 1501, startPoint y: 72, endPoint x: 1199, endPoint y: 32, distance: 304.6
click at [1501, 72] on icon at bounding box center [1504, 70] width 8 height 13
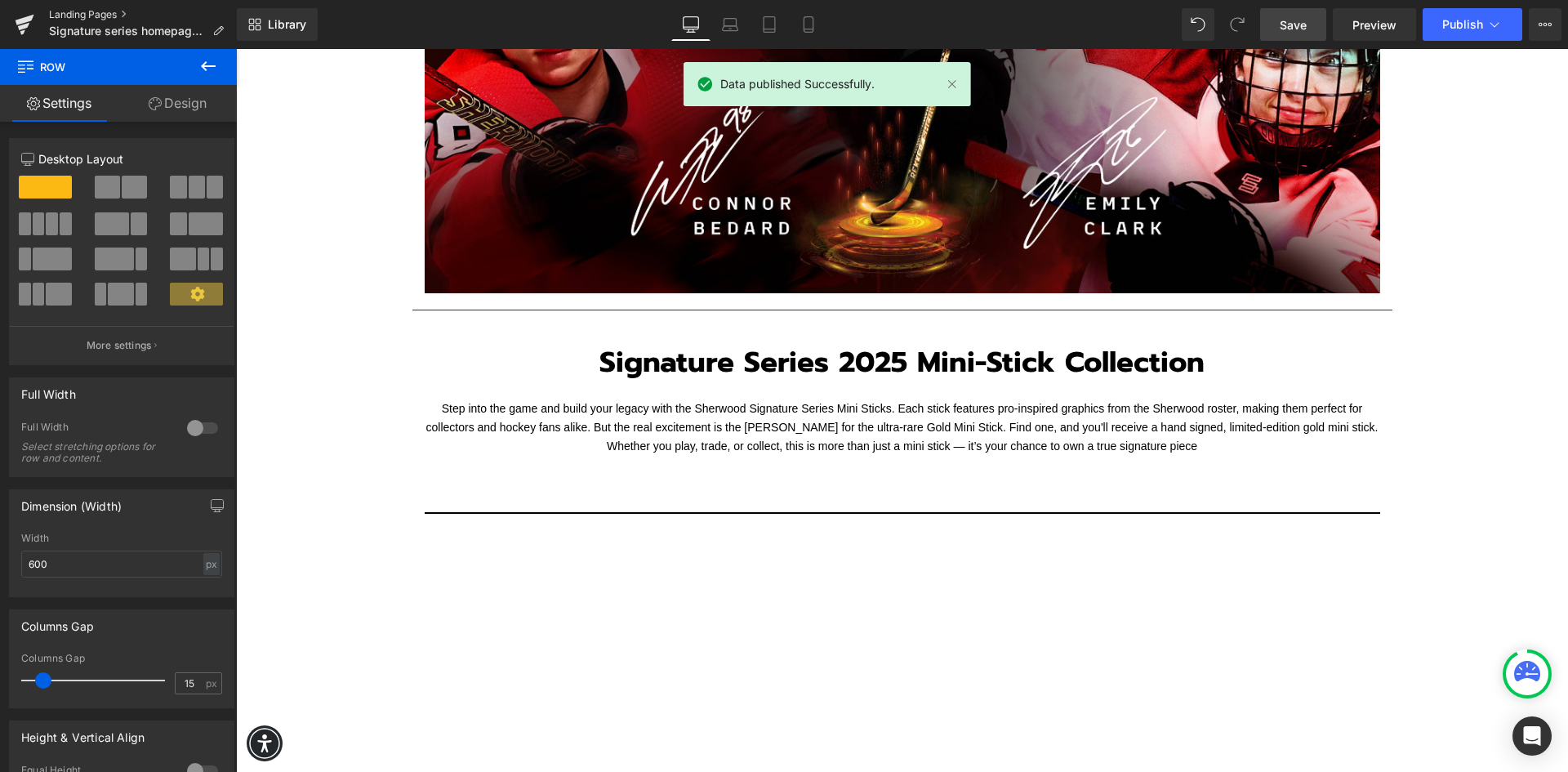
click at [74, 9] on link "Landing Pages" at bounding box center [142, 15] width 188 height 13
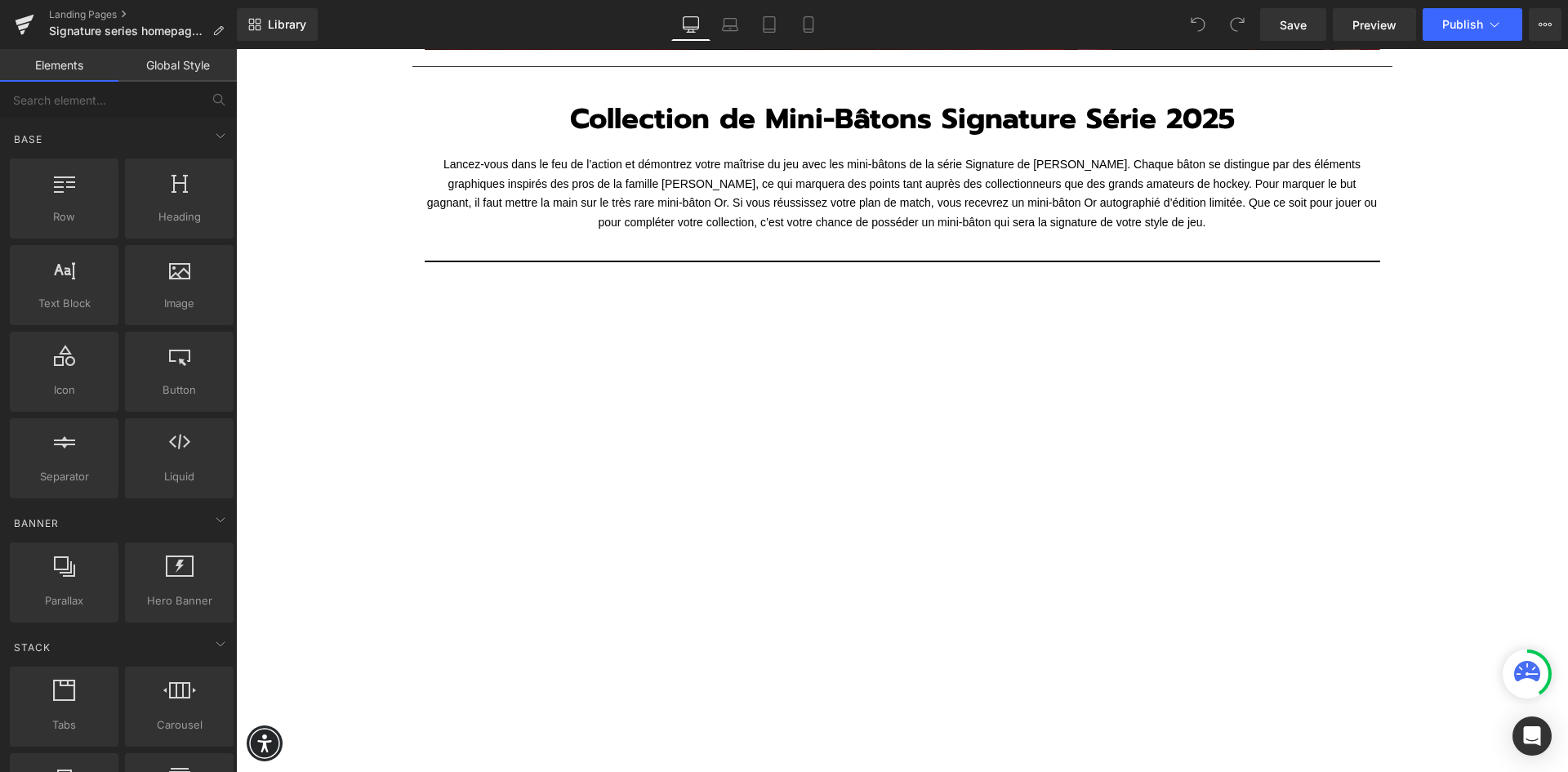
scroll to position [654, 0]
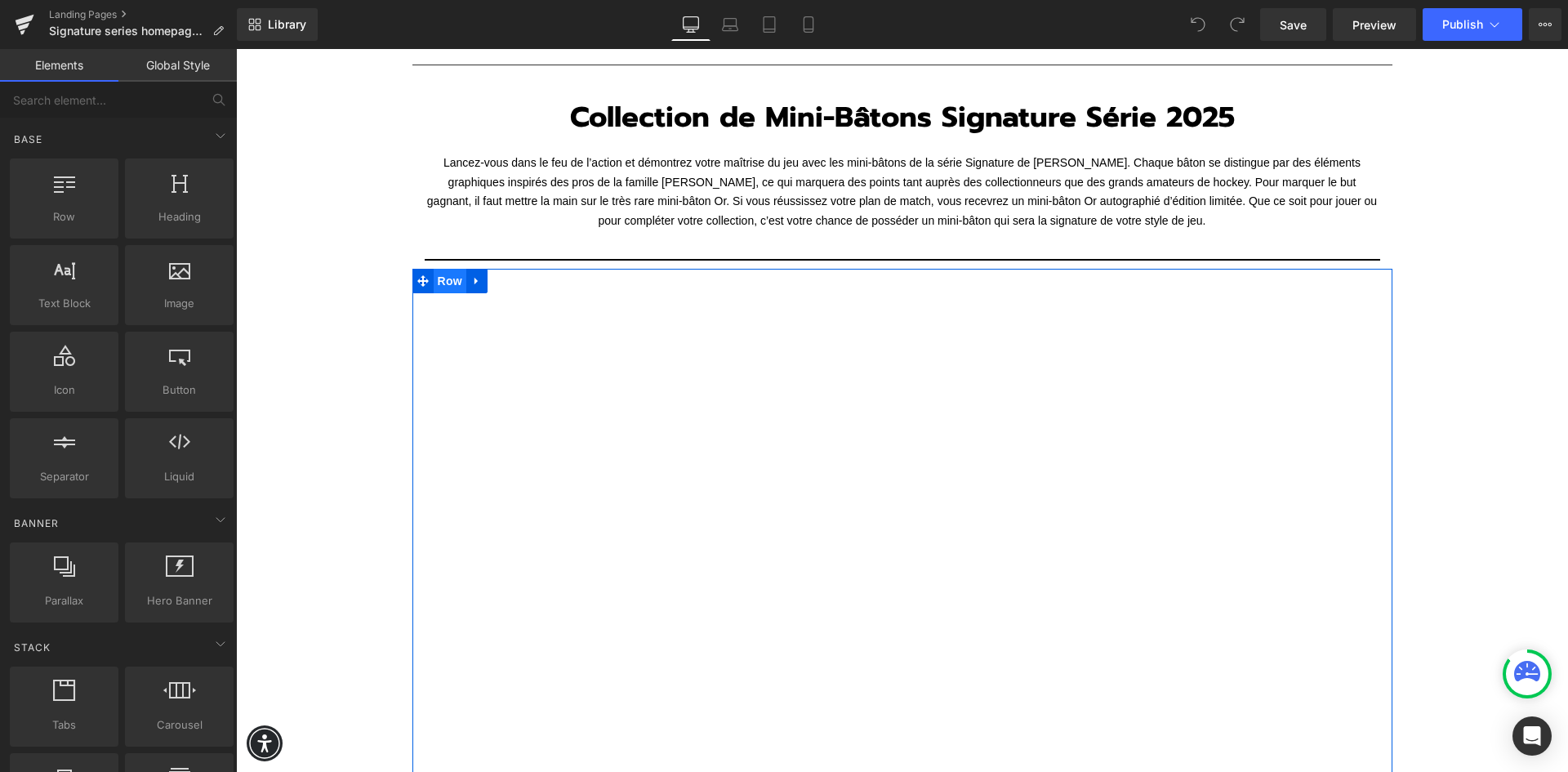
click at [439, 277] on span "Row" at bounding box center [449, 281] width 32 height 25
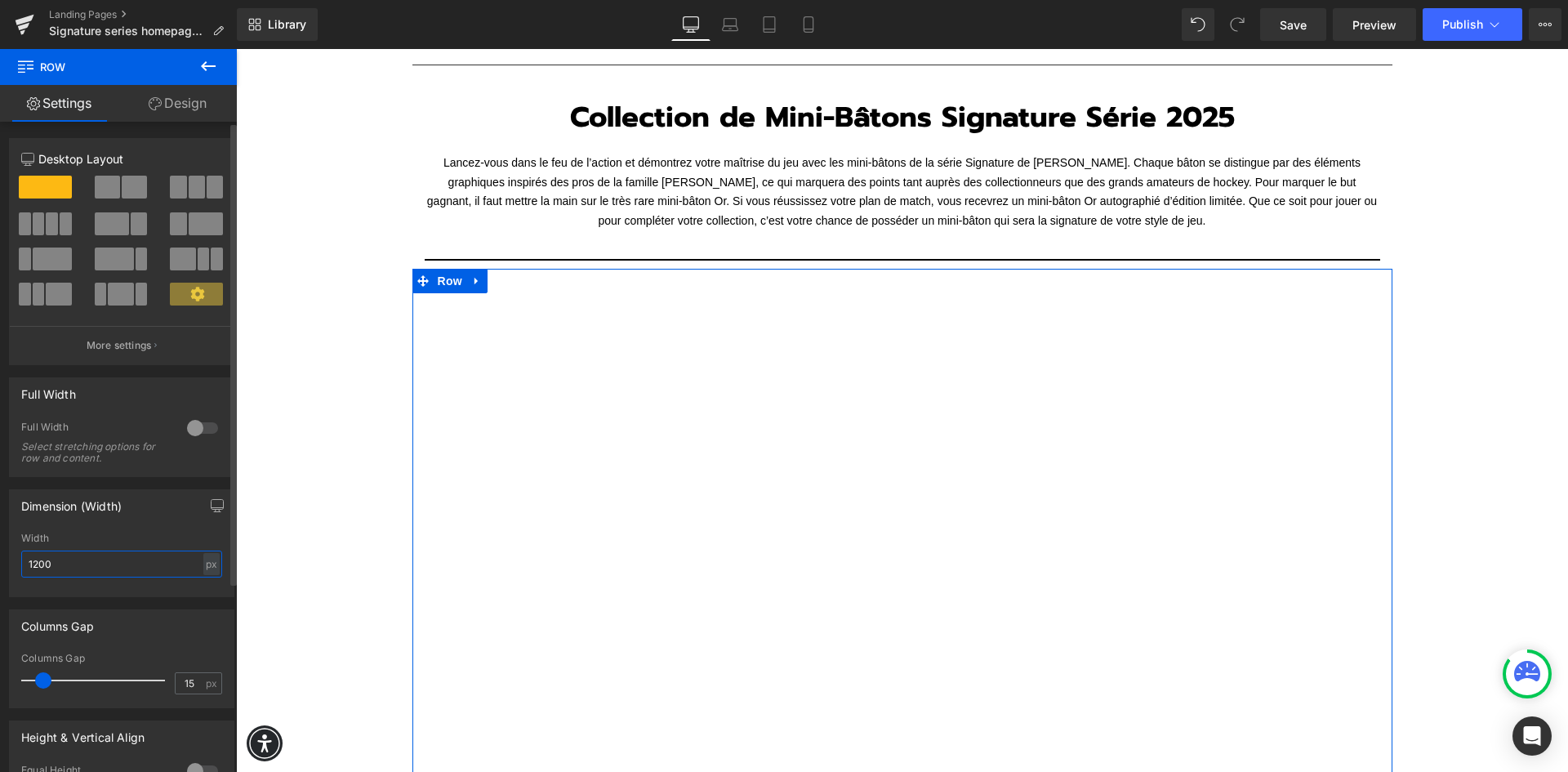
drag, startPoint x: 51, startPoint y: 559, endPoint x: 31, endPoint y: 554, distance: 20.6
click at [31, 554] on input "1200" at bounding box center [122, 563] width 201 height 27
type input "600"
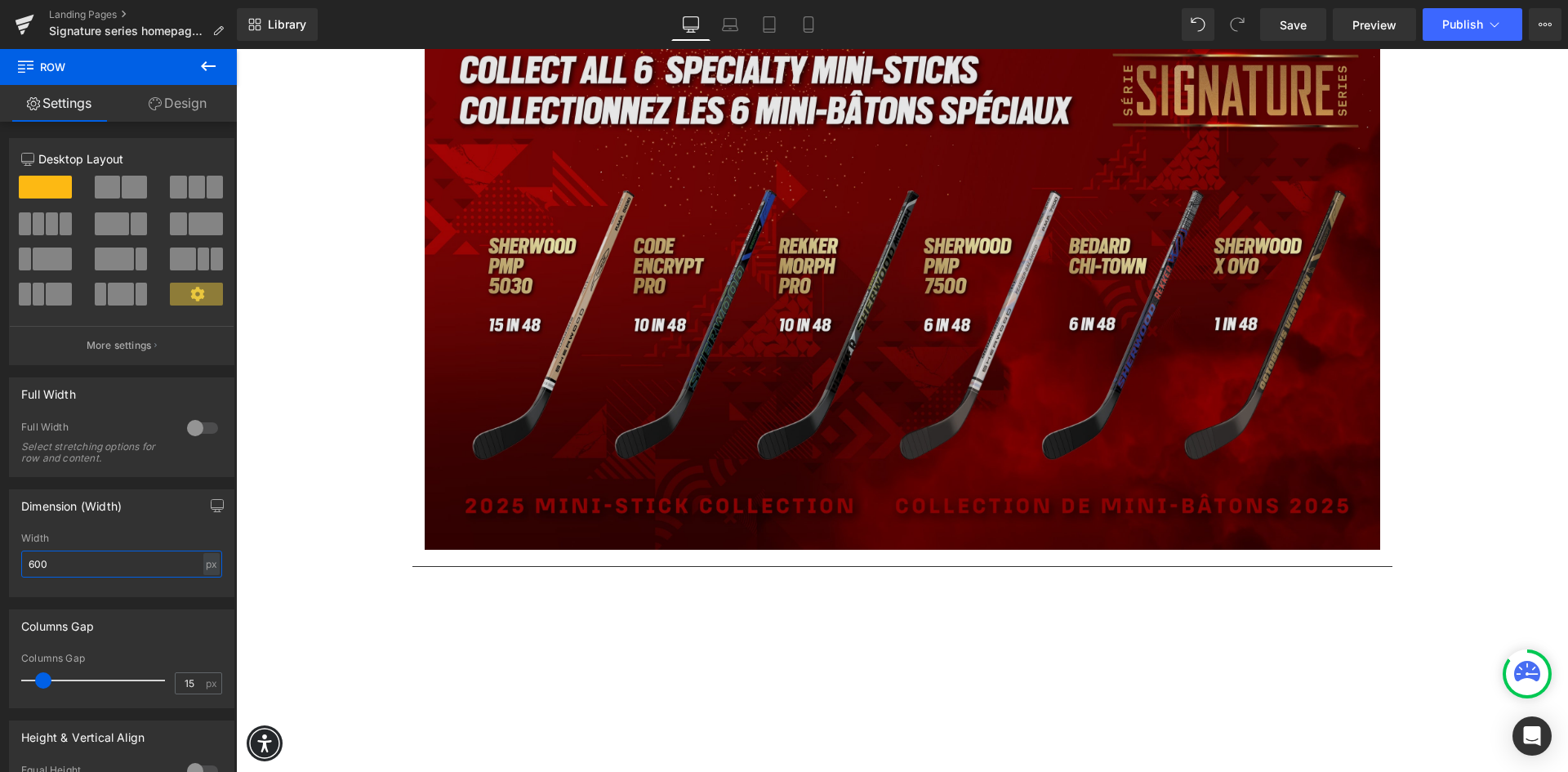
scroll to position [1797, 0]
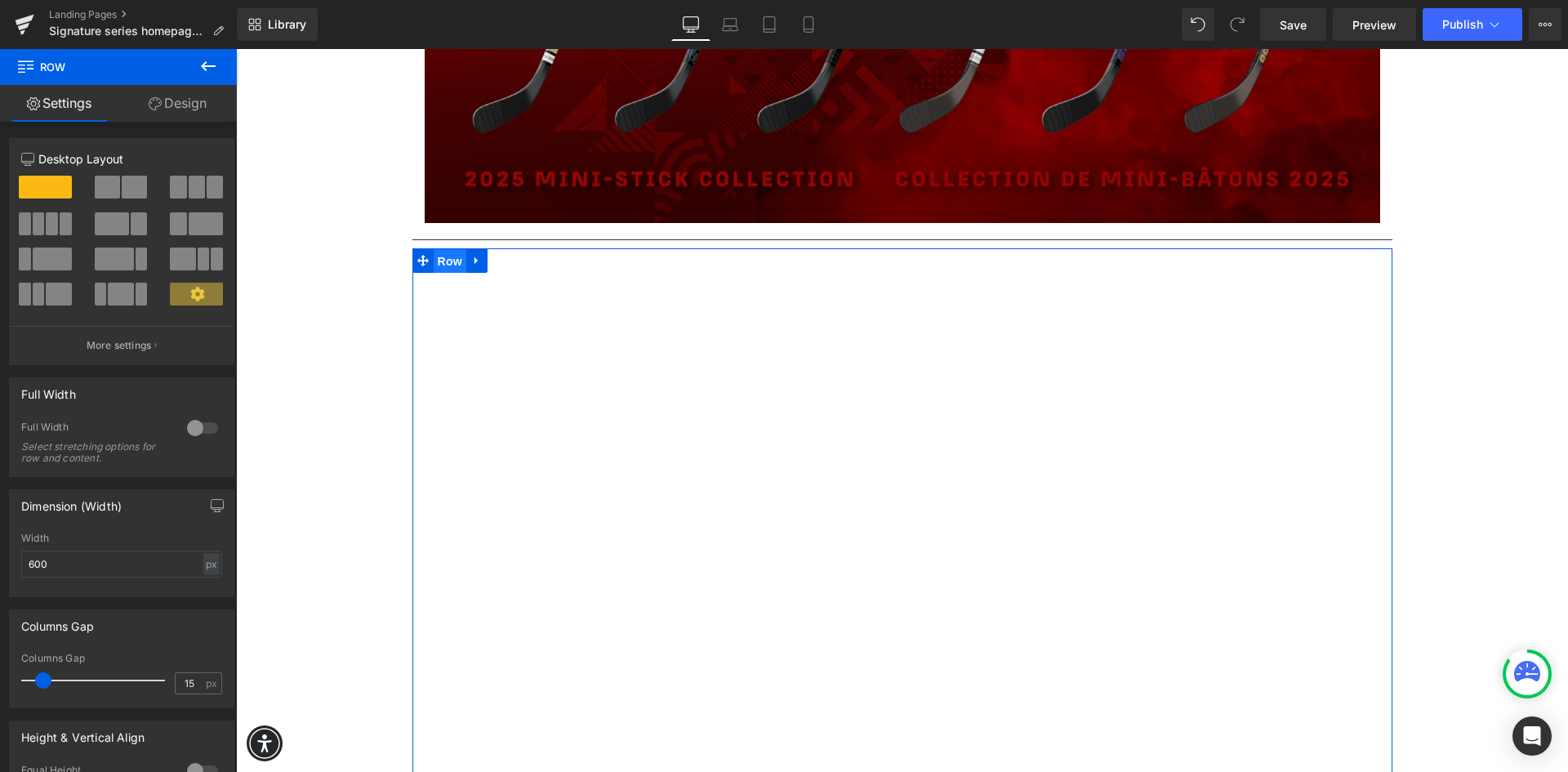
click at [442, 263] on span "Row" at bounding box center [449, 261] width 32 height 25
drag, startPoint x: 69, startPoint y: 559, endPoint x: 0, endPoint y: 543, distance: 70.8
click at [0, 552] on div "Dimension (Width) 1200px Width 1200 px % px" at bounding box center [122, 537] width 244 height 120
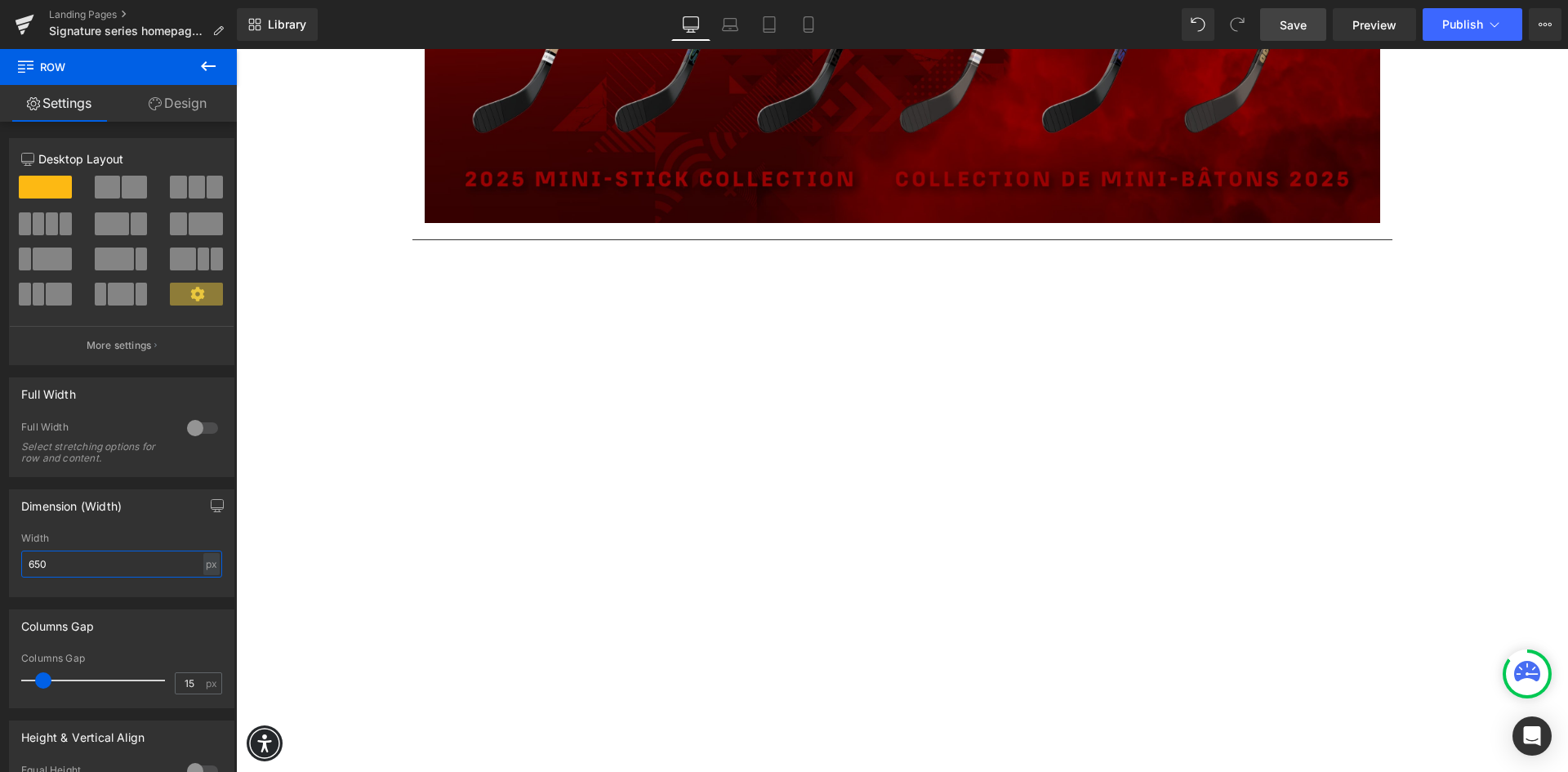
type input "650"
click at [1298, 22] on span "Save" at bounding box center [1293, 25] width 27 height 17
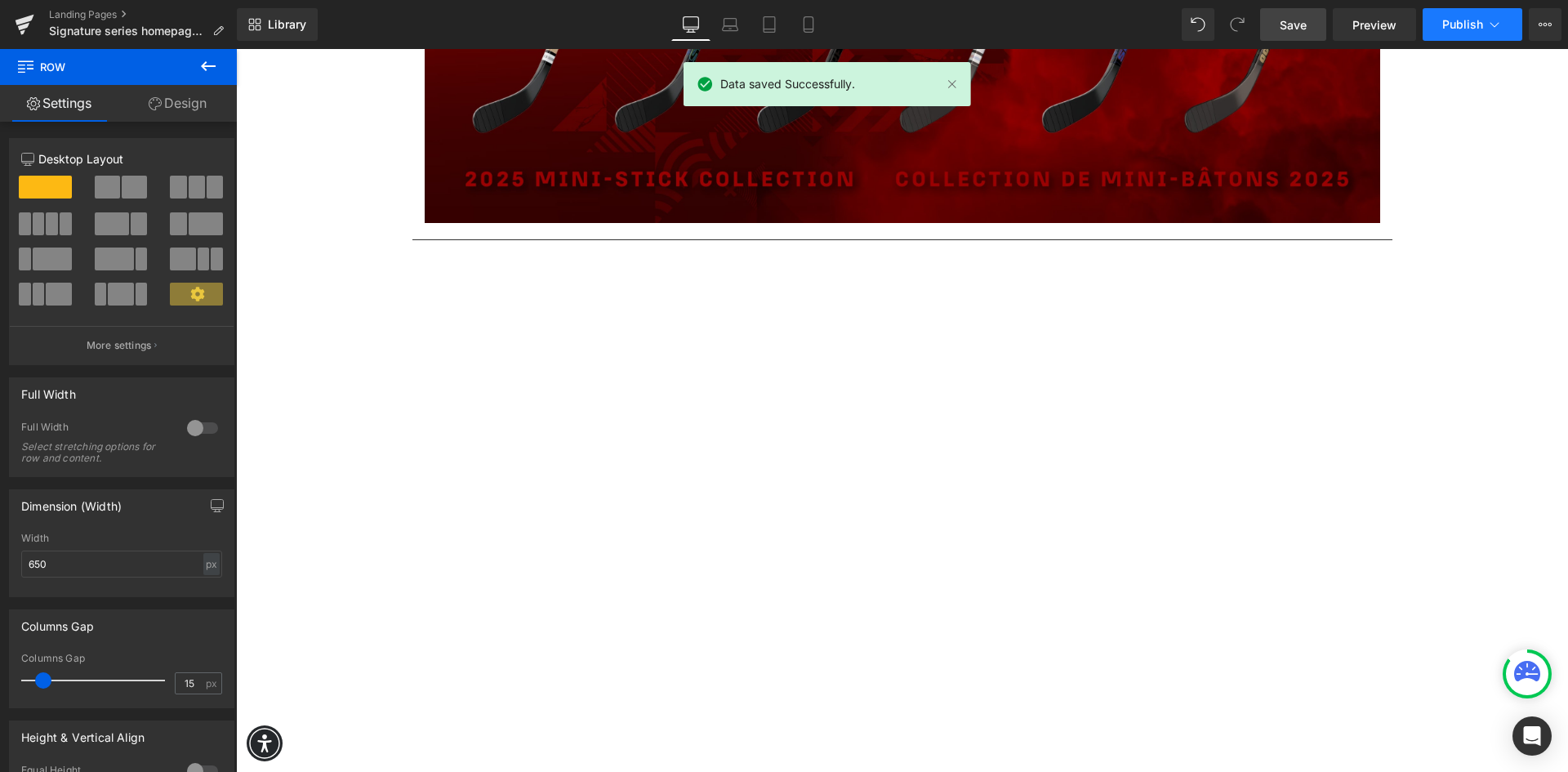
click at [1471, 26] on span "Publish" at bounding box center [1462, 25] width 41 height 13
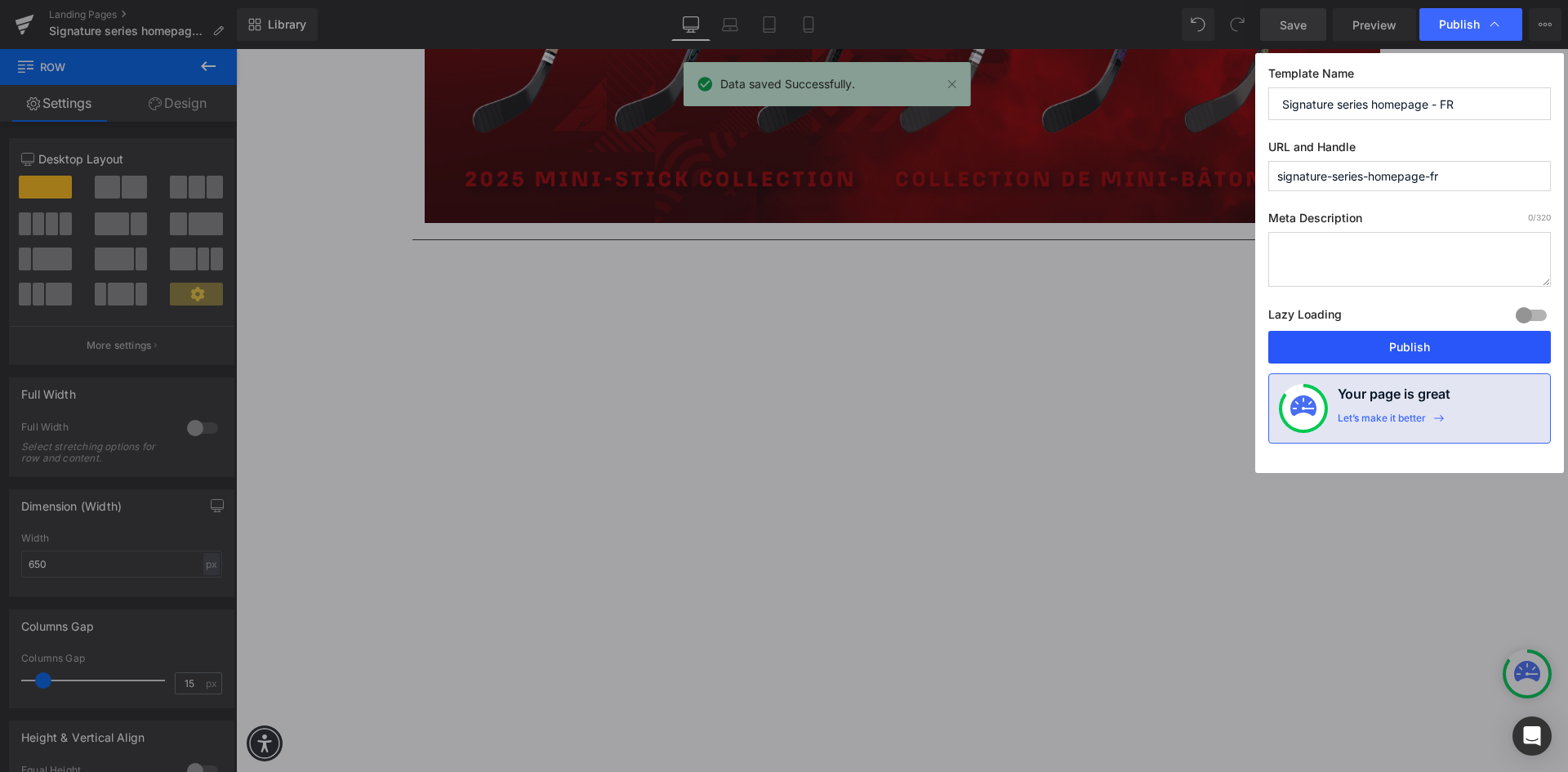
click at [1369, 356] on button "Publish" at bounding box center [1409, 347] width 283 height 32
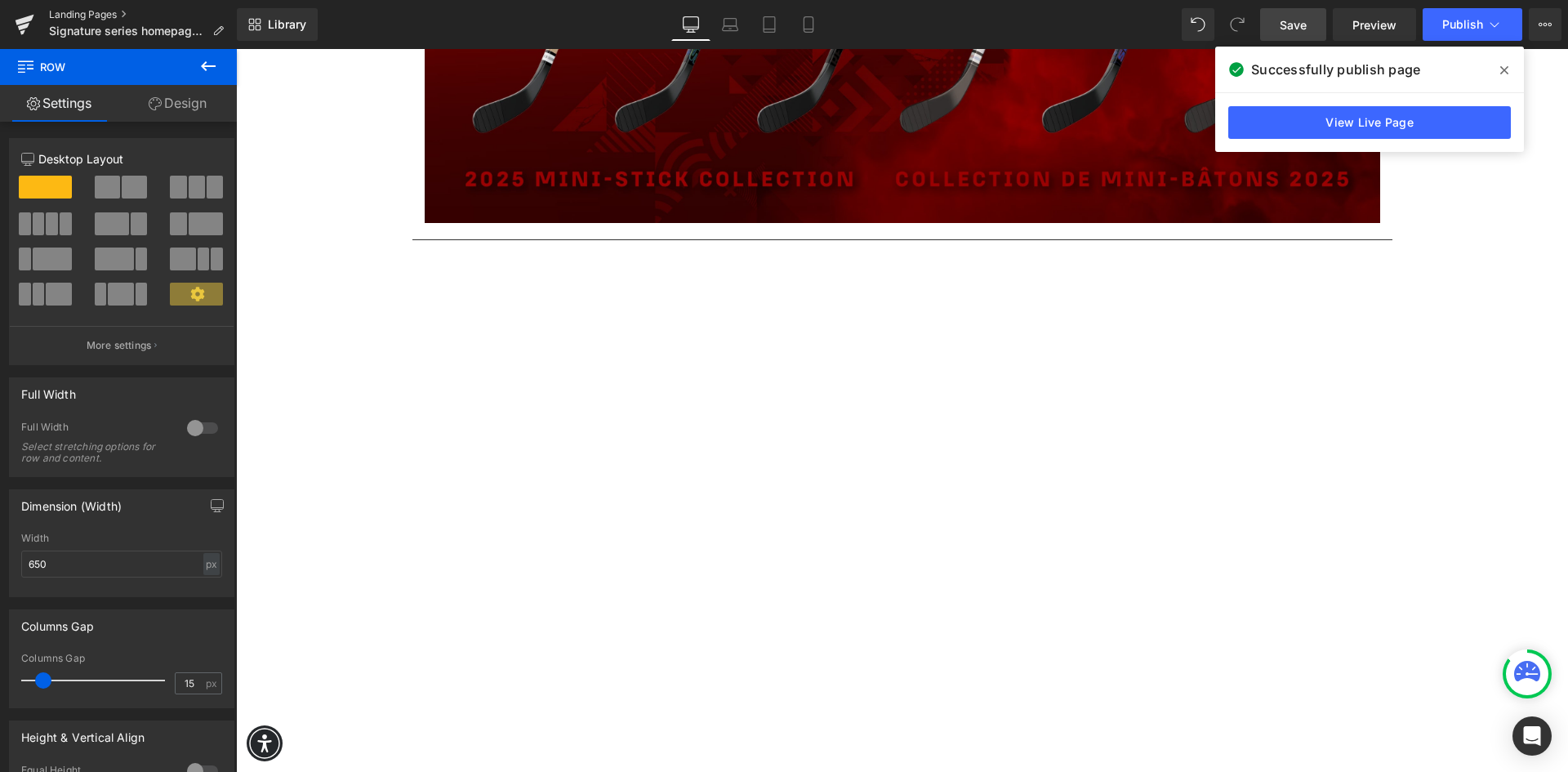
click at [78, 13] on link "Landing Pages" at bounding box center [142, 15] width 188 height 13
